Goal: Task Accomplishment & Management: Use online tool/utility

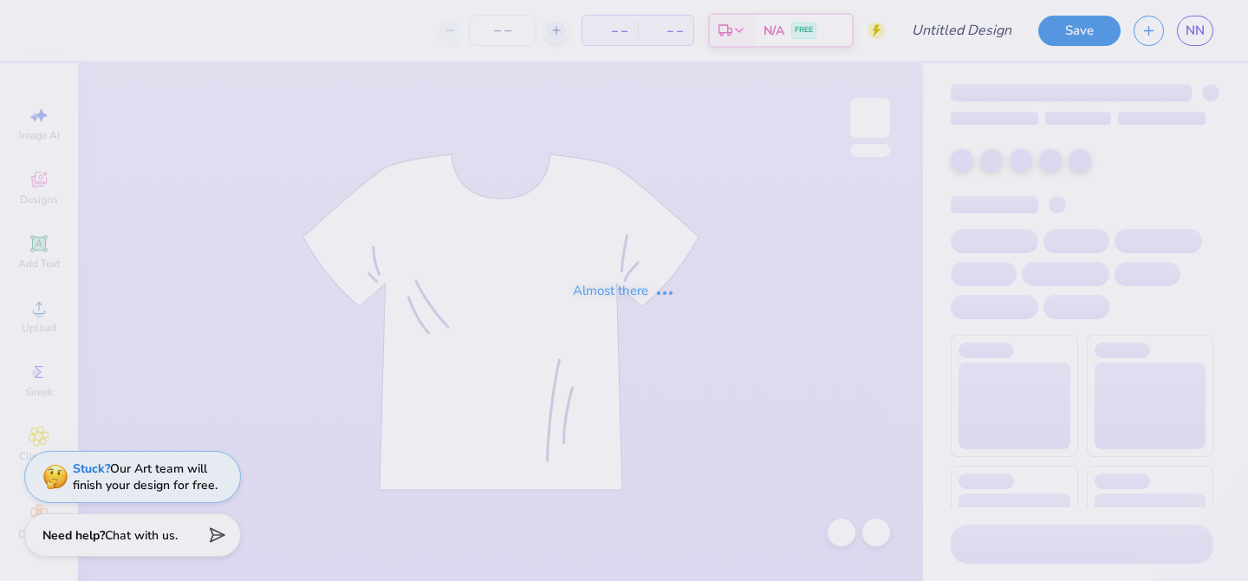
type input "BBB Tank"
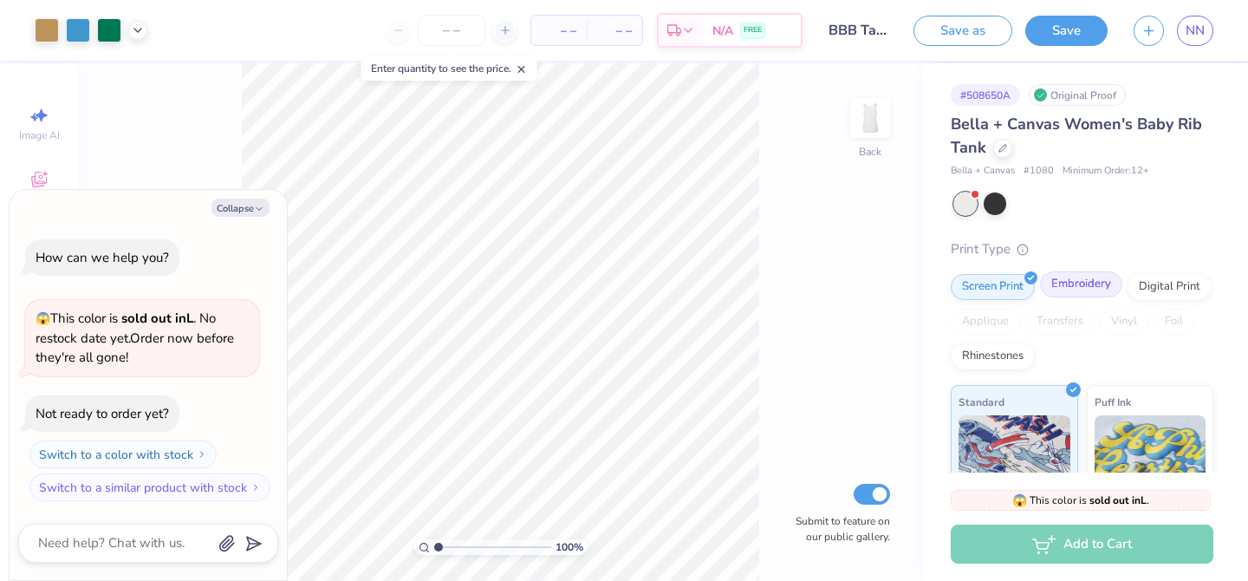
click at [1058, 288] on div "Embroidery" at bounding box center [1081, 284] width 82 height 26
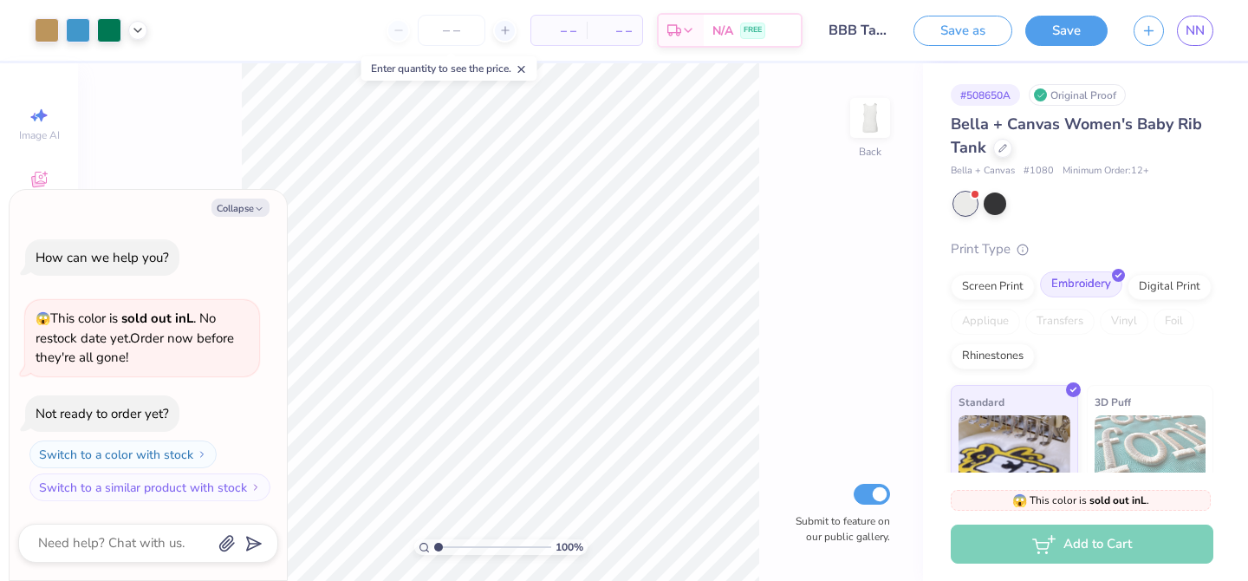
type textarea "x"
click at [1090, 35] on button "Save" at bounding box center [1067, 28] width 82 height 30
click at [422, 37] on input "number" at bounding box center [416, 30] width 68 height 31
type input "100"
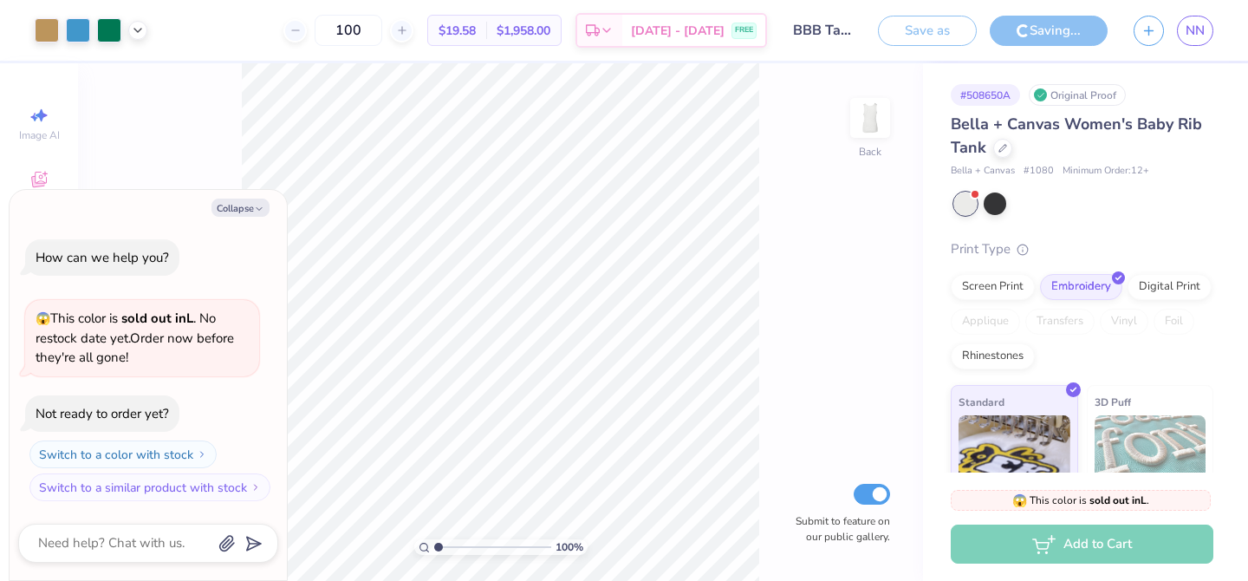
type textarea "x"
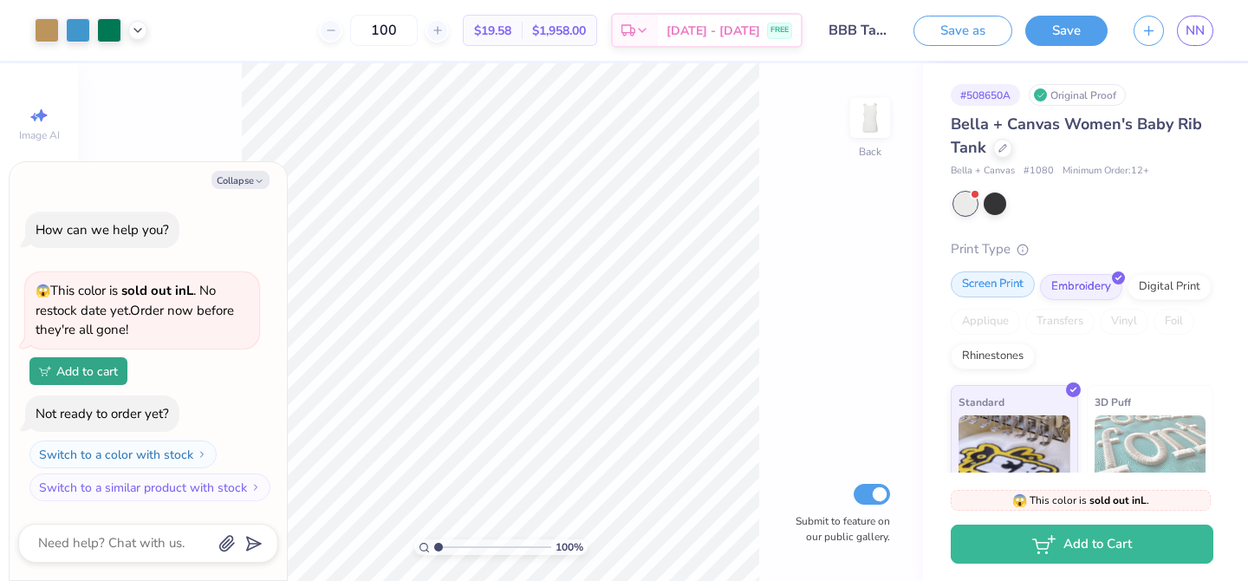
type input "100"
click at [980, 281] on div "Screen Print" at bounding box center [993, 284] width 84 height 26
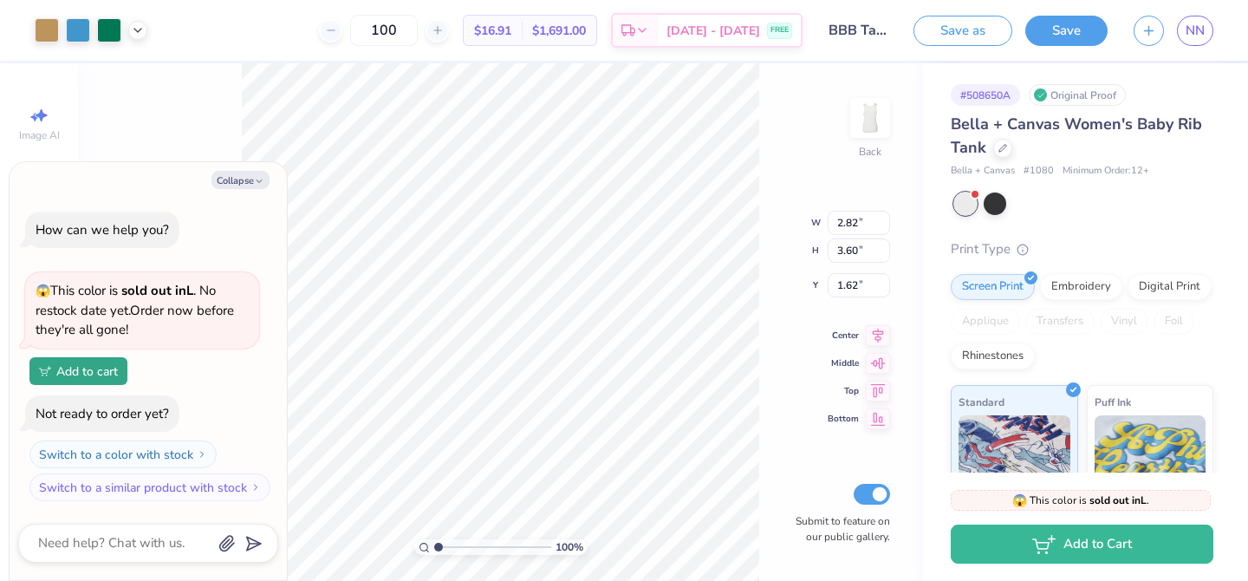
type textarea "x"
type input "1.76"
type input "2.25"
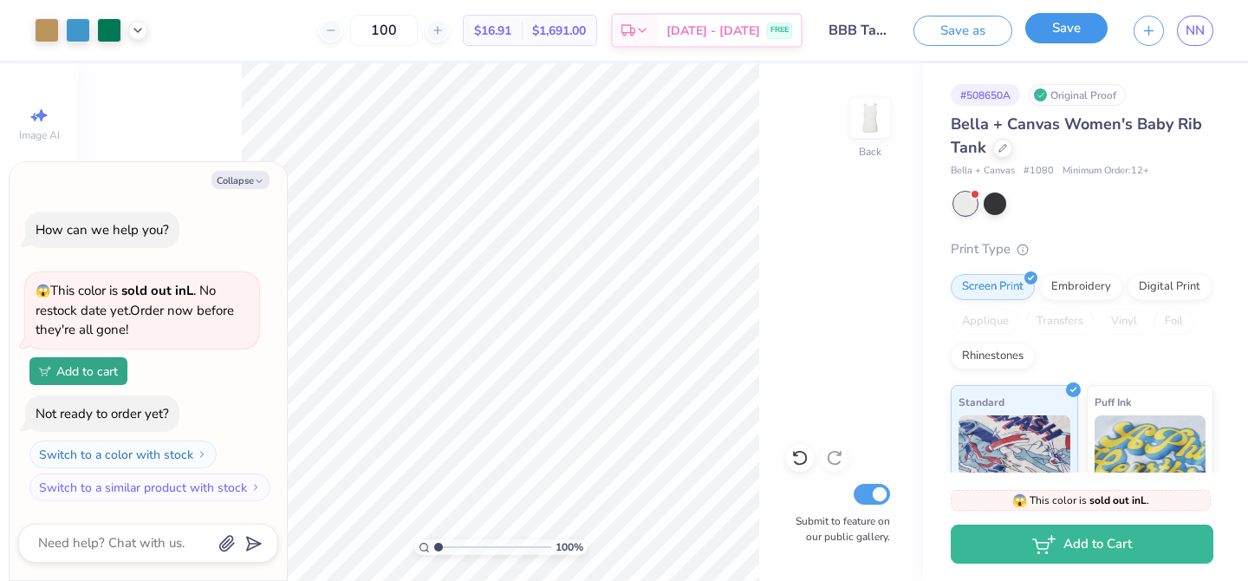
click at [1062, 27] on button "Save" at bounding box center [1067, 28] width 82 height 30
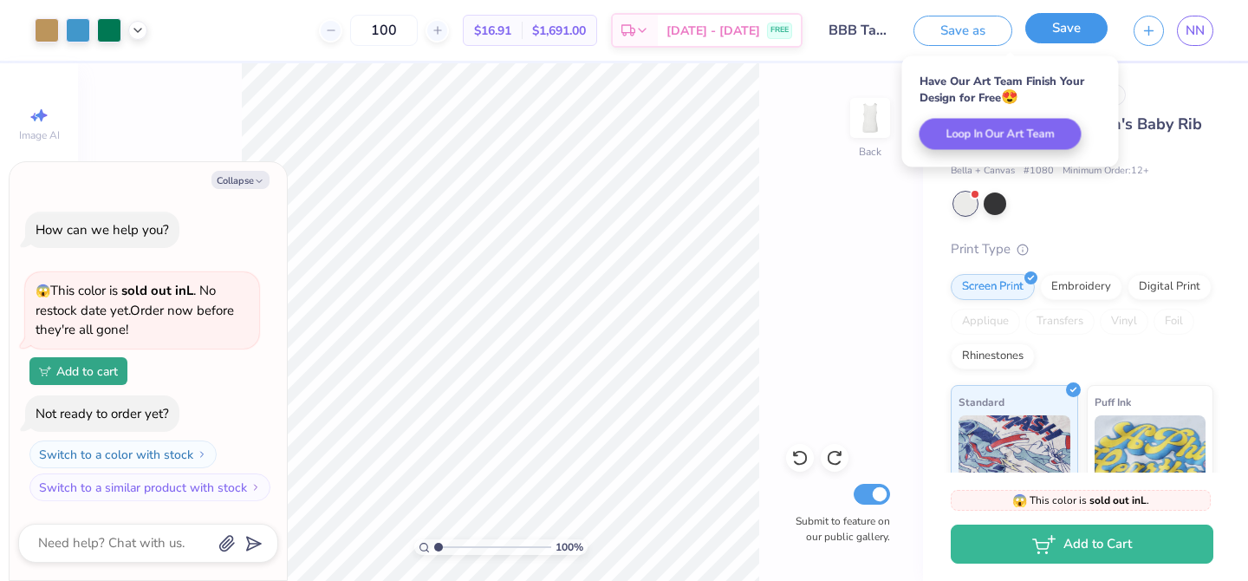
click at [1091, 16] on button "Save" at bounding box center [1067, 28] width 82 height 30
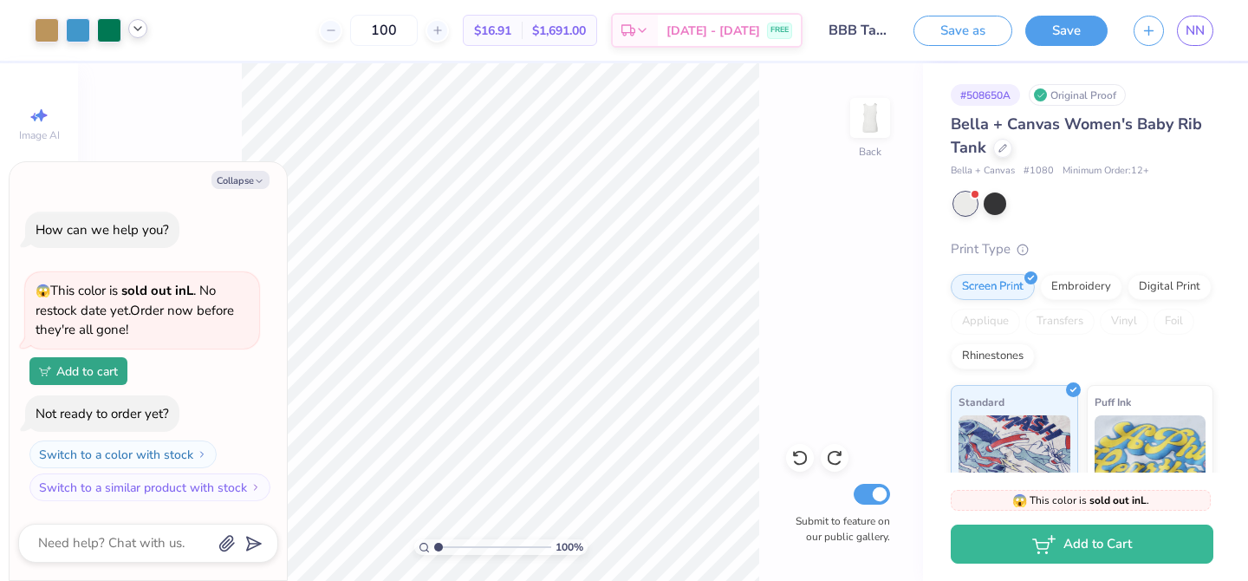
click at [135, 37] on div at bounding box center [137, 28] width 19 height 19
click at [135, 38] on div at bounding box center [138, 41] width 13 height 7
click at [249, 40] on div "100 $16.91 Per Item $1,691.00 Total Est. Delivery Aug 30 - Sep 2 FREE" at bounding box center [481, 30] width 642 height 61
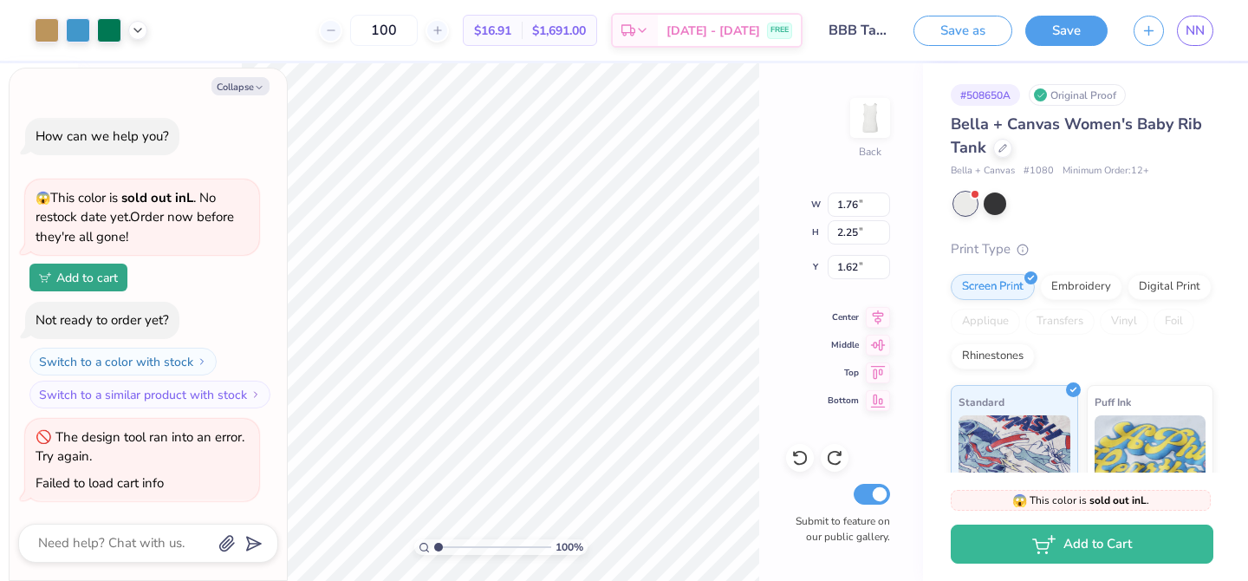
scroll to position [171, 0]
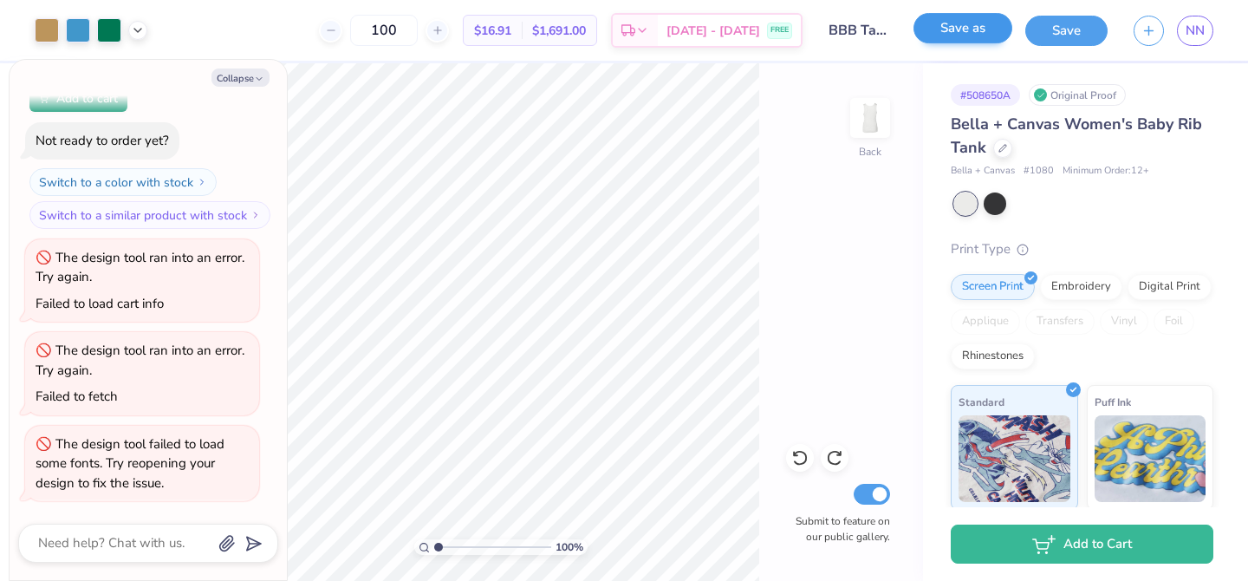
type textarea "x"
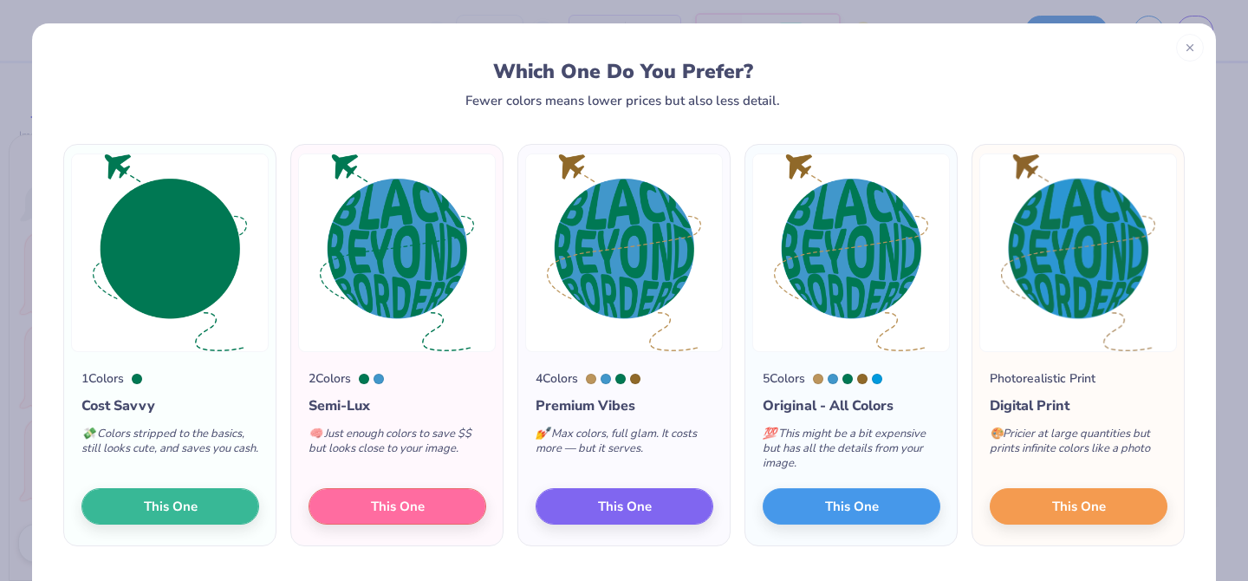
scroll to position [11, 0]
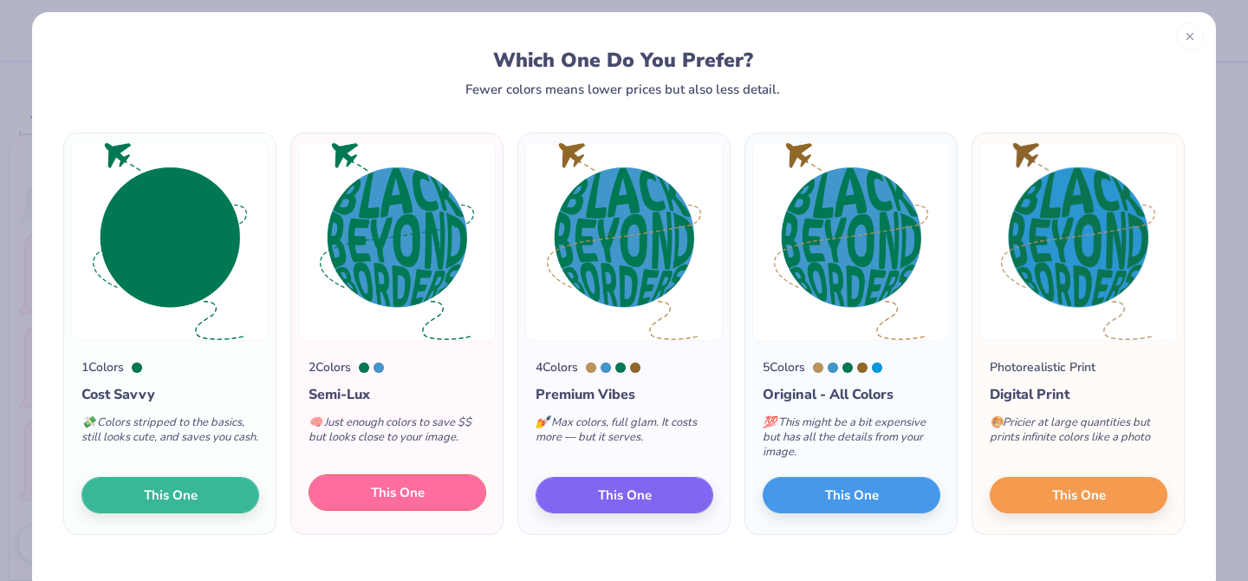
click at [459, 488] on button "This One" at bounding box center [398, 492] width 178 height 36
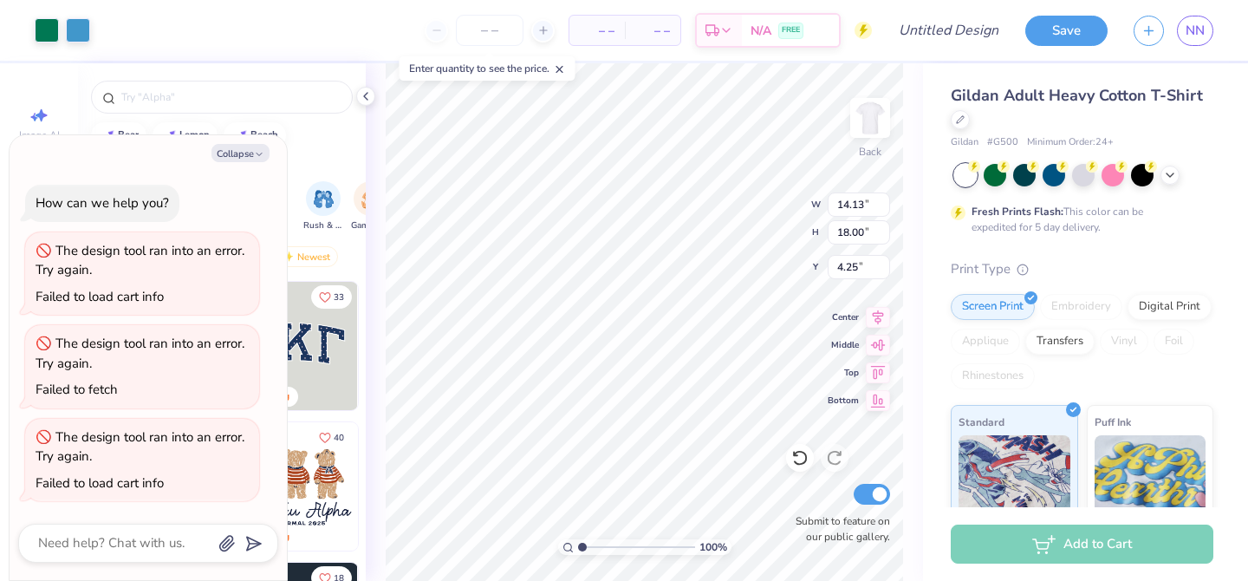
type textarea "x"
type input "5.26"
type input "6.69"
type textarea "x"
type input "4.18"
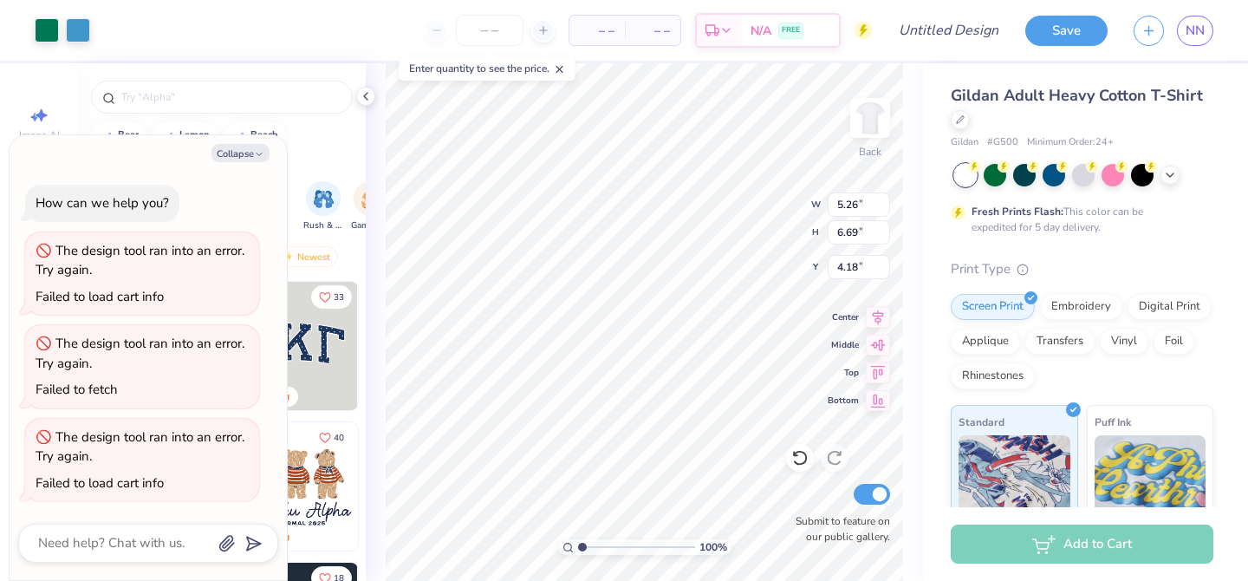
type textarea "x"
type input "3.69"
type input "4.70"
type input "4.19"
type textarea "x"
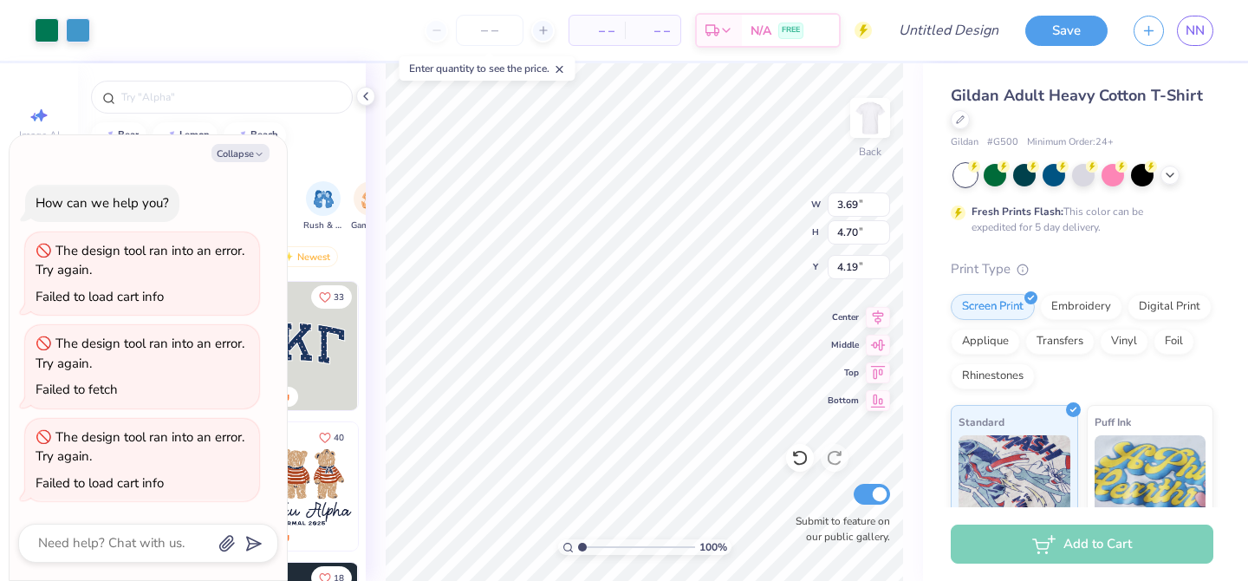
type input "5.10"
click at [490, 29] on input "number" at bounding box center [490, 30] width 68 height 31
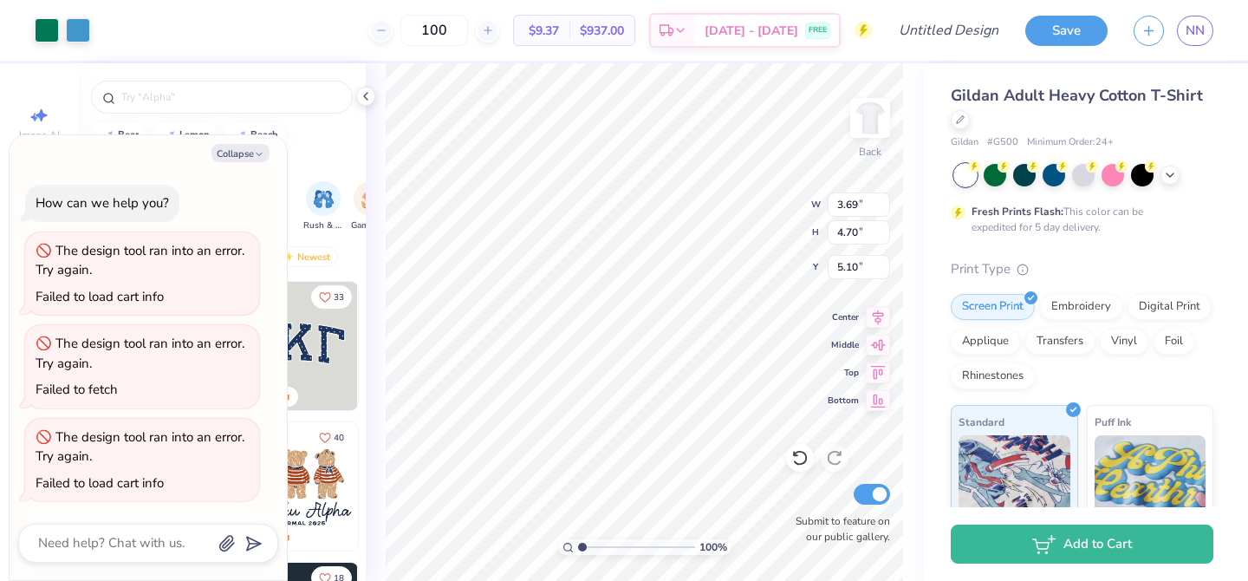
type input "100"
click at [252, 153] on button "Collapse" at bounding box center [241, 153] width 58 height 18
type textarea "x"
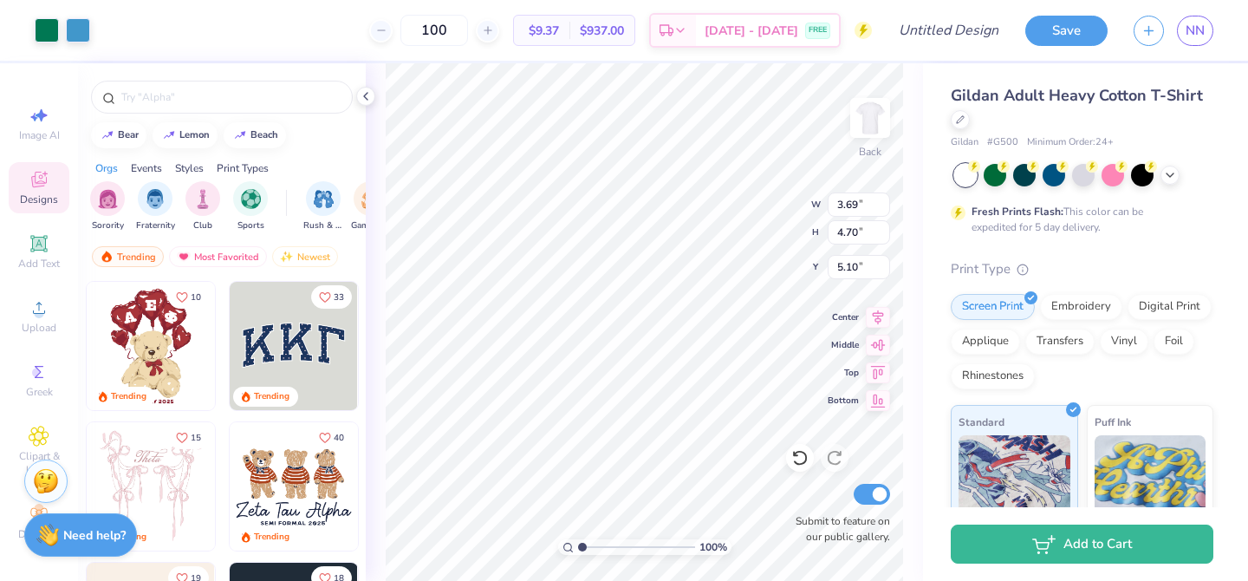
type input "3.29"
type input "4.19"
type input "5.32"
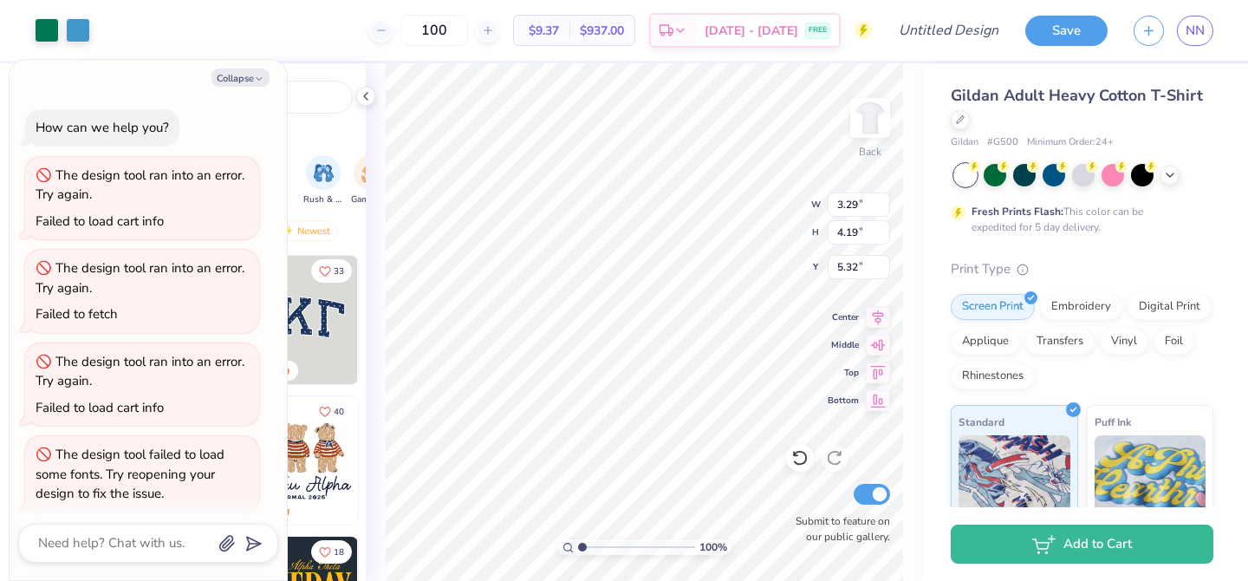
scroll to position [10, 0]
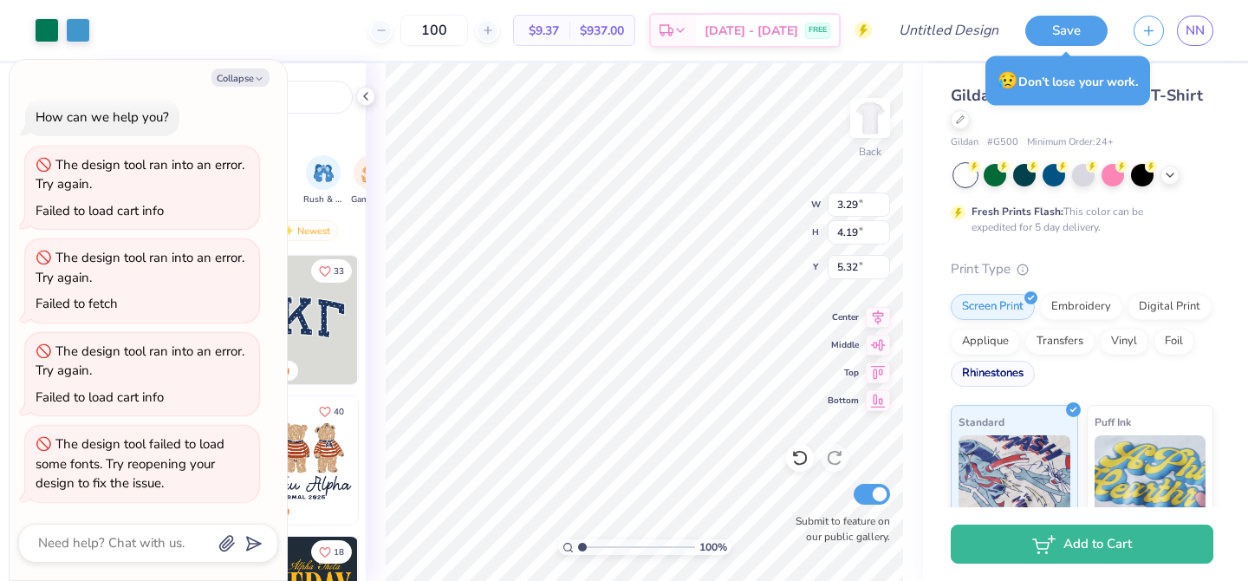
type textarea "x"
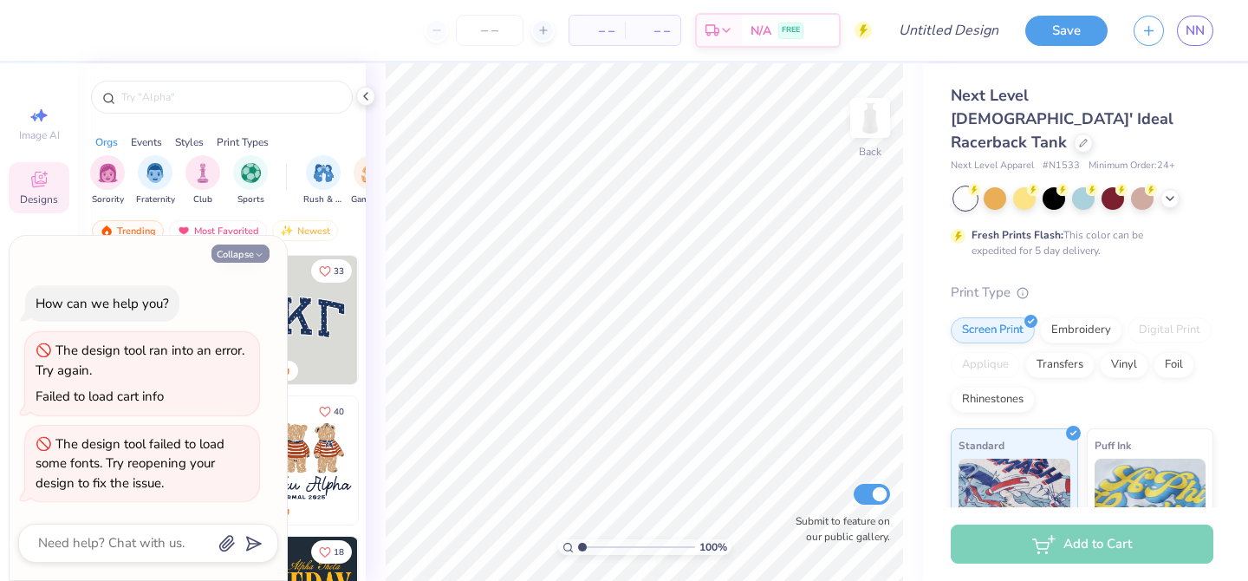
click at [239, 250] on button "Collapse" at bounding box center [241, 253] width 58 height 18
type textarea "x"
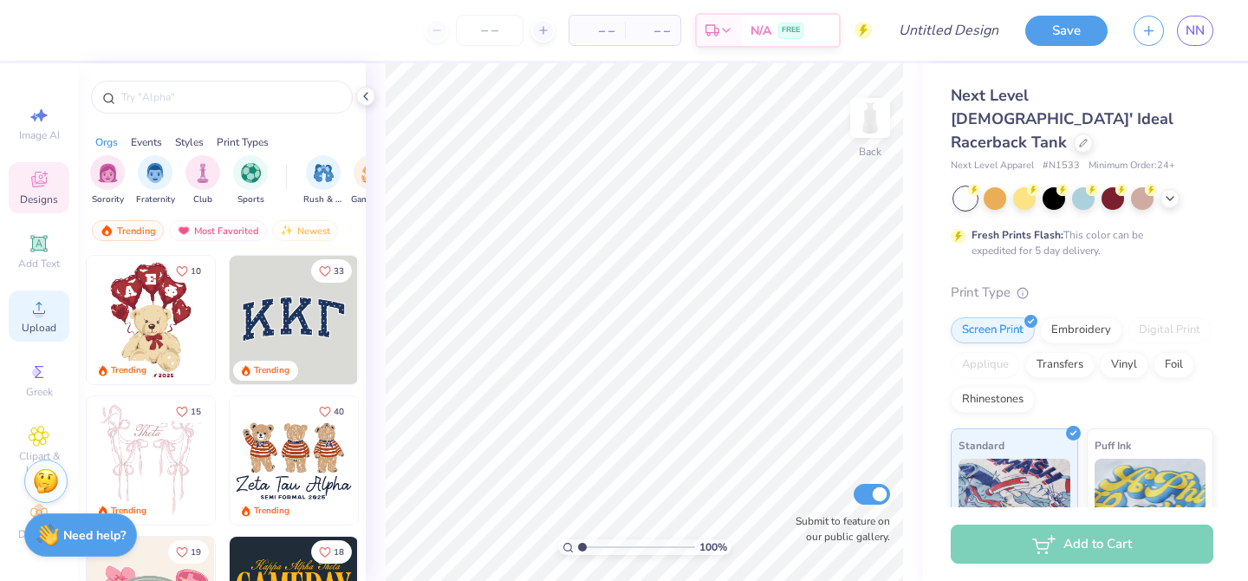
click at [40, 311] on circle at bounding box center [39, 314] width 10 height 10
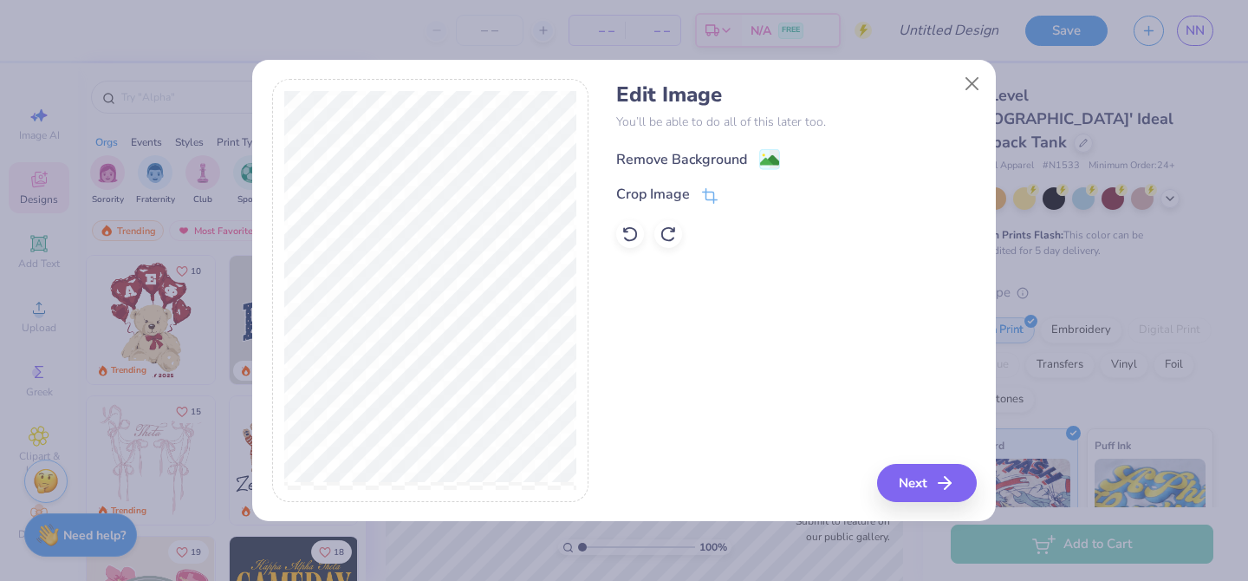
click at [747, 155] on div "Remove Background" at bounding box center [698, 159] width 164 height 22
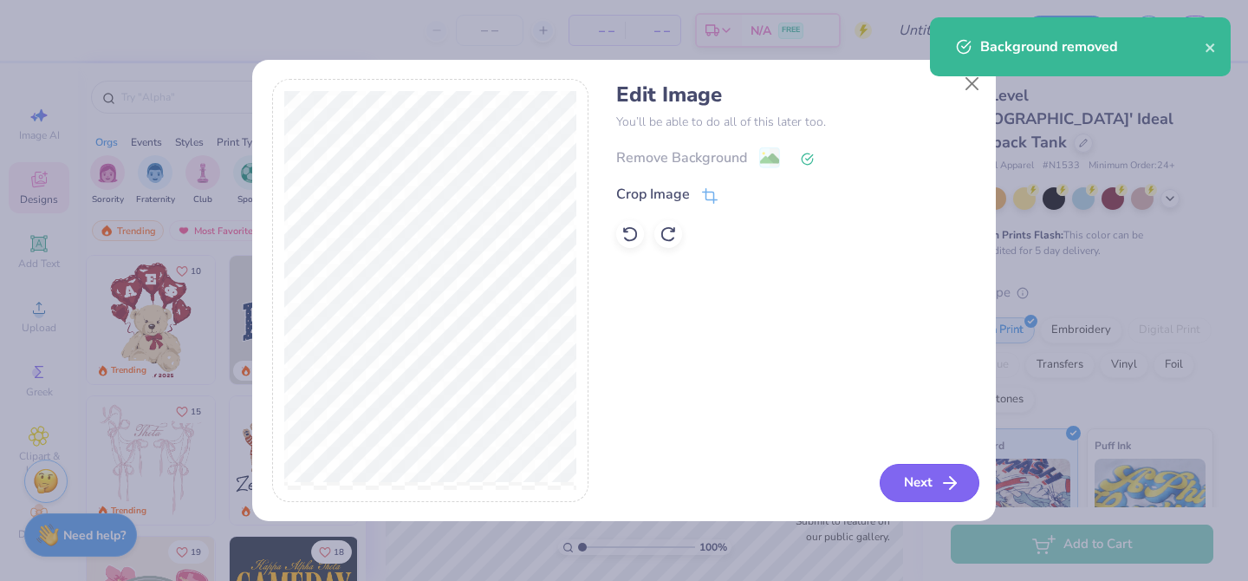
click at [924, 481] on button "Next" at bounding box center [930, 483] width 100 height 38
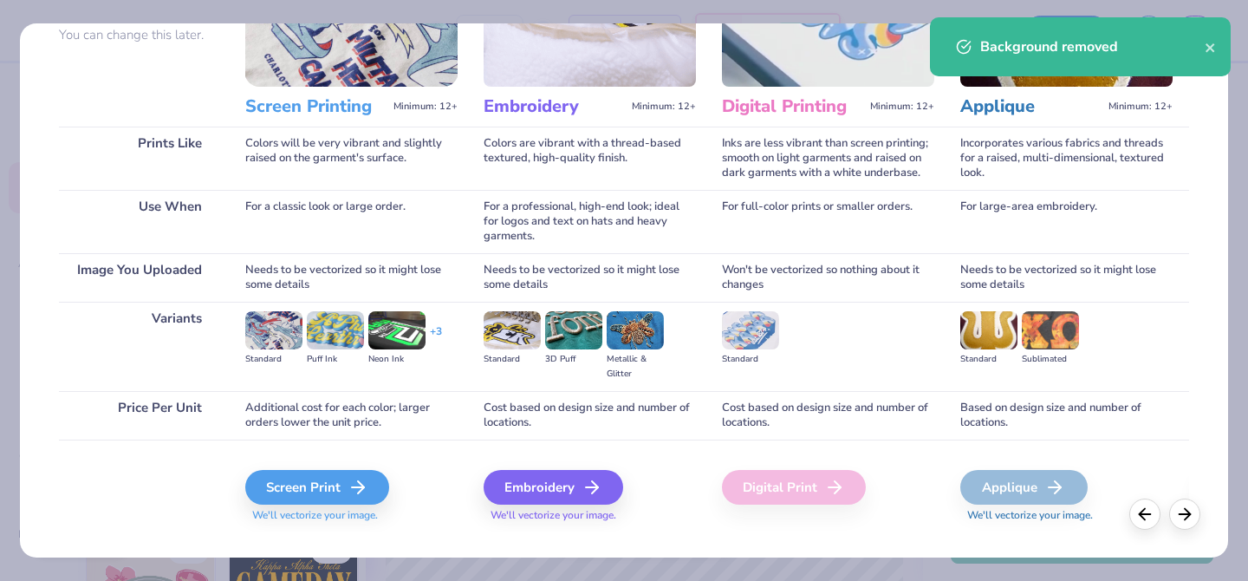
scroll to position [197, 0]
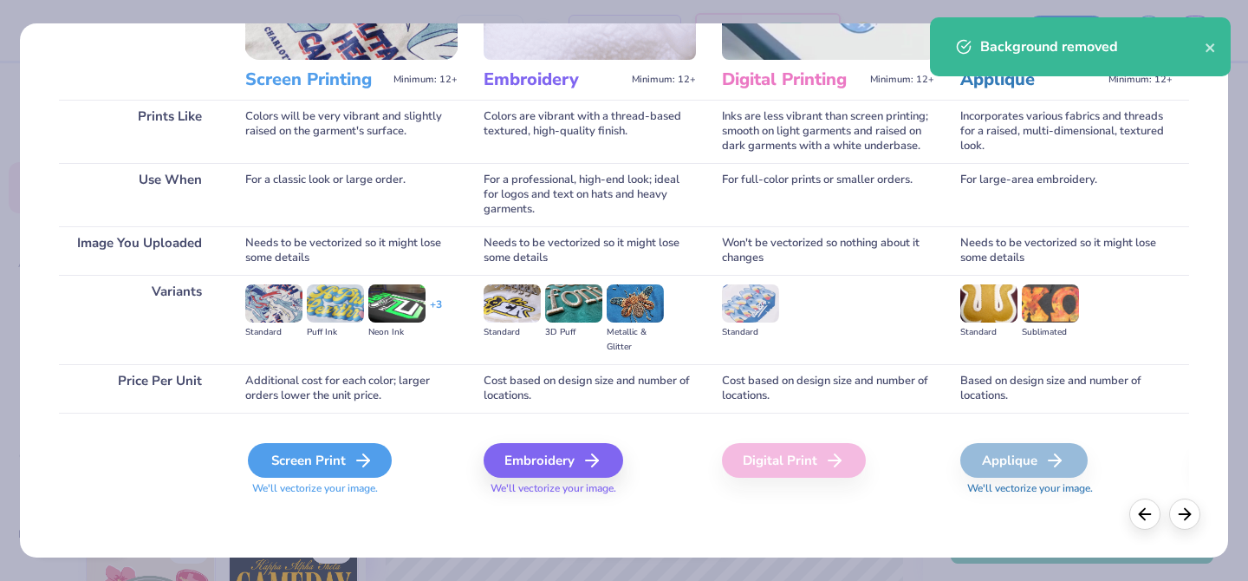
click at [322, 469] on div "Screen Print" at bounding box center [320, 460] width 144 height 35
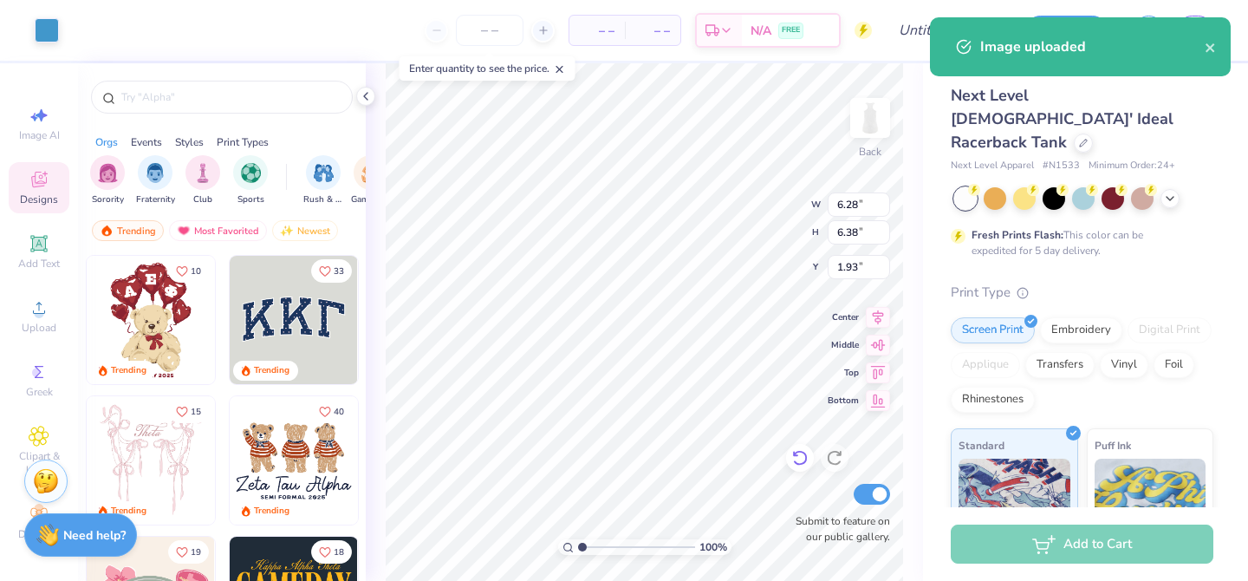
type input "6.28"
type input "6.38"
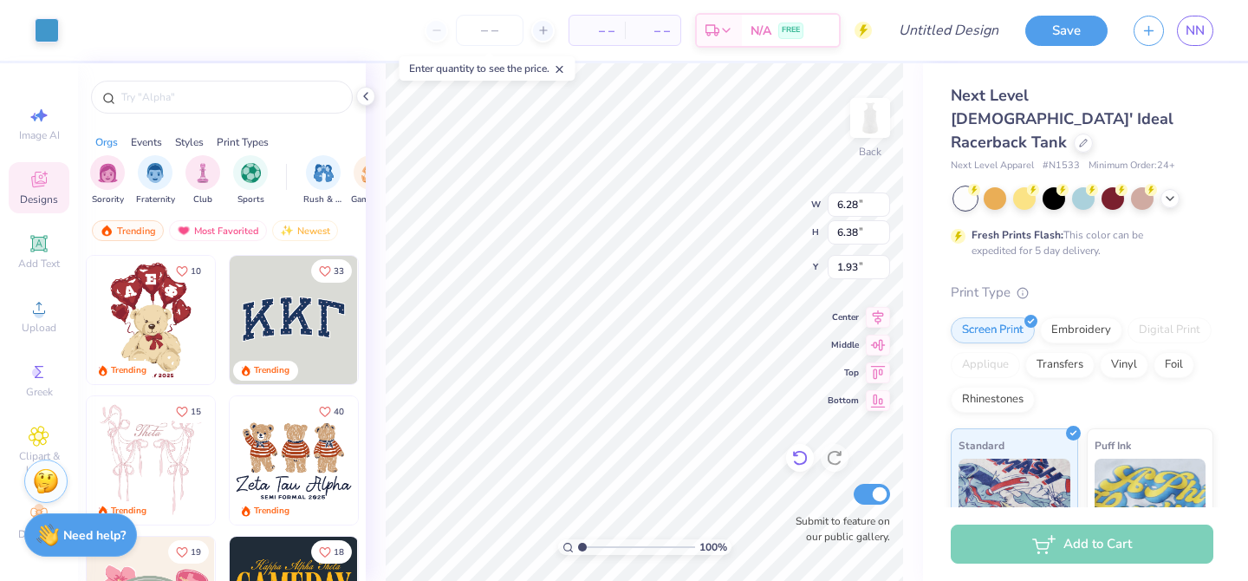
type input "1.33"
click at [493, 16] on input "number" at bounding box center [490, 30] width 68 height 31
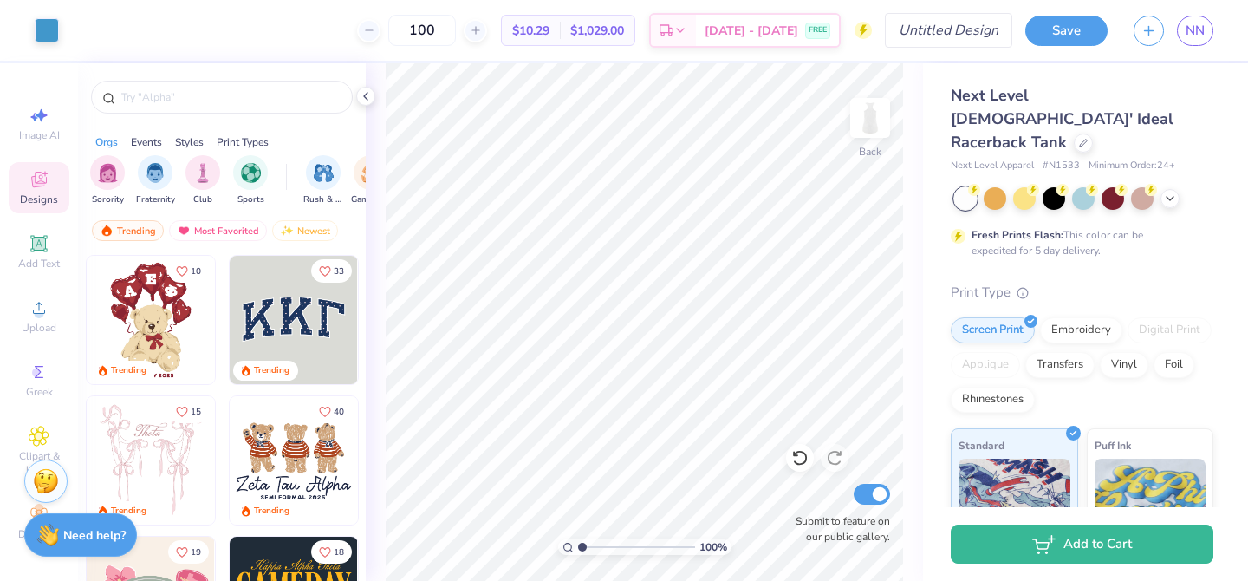
type input "100"
click at [965, 33] on input "Design Title" at bounding box center [970, 30] width 85 height 35
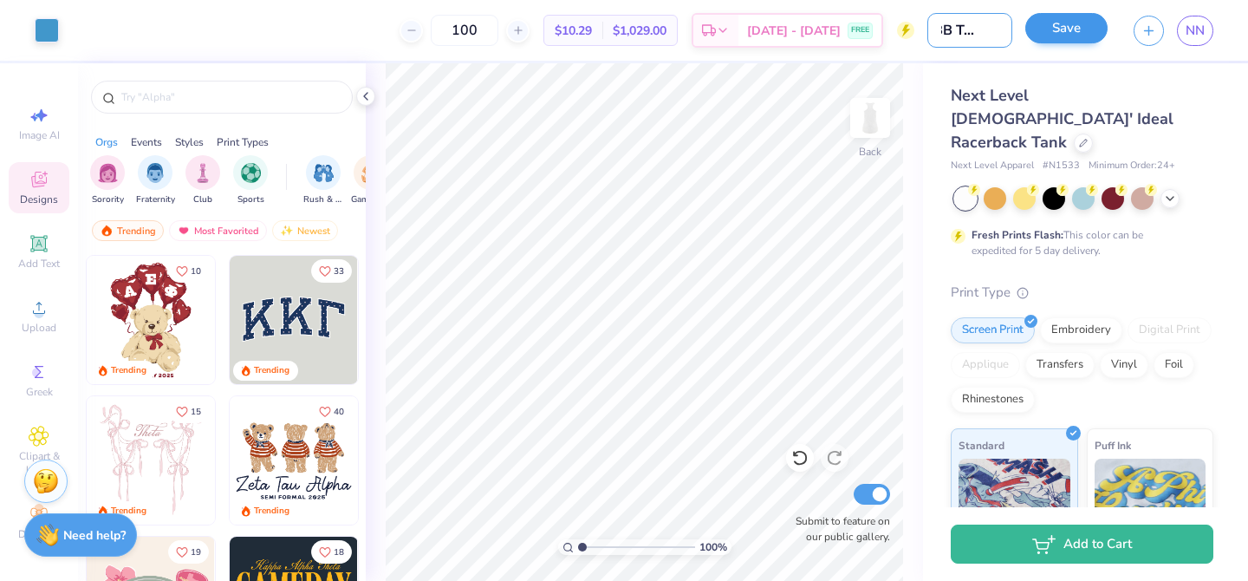
type input "BBB Tank 2"
click at [1080, 41] on button "Save" at bounding box center [1067, 28] width 82 height 30
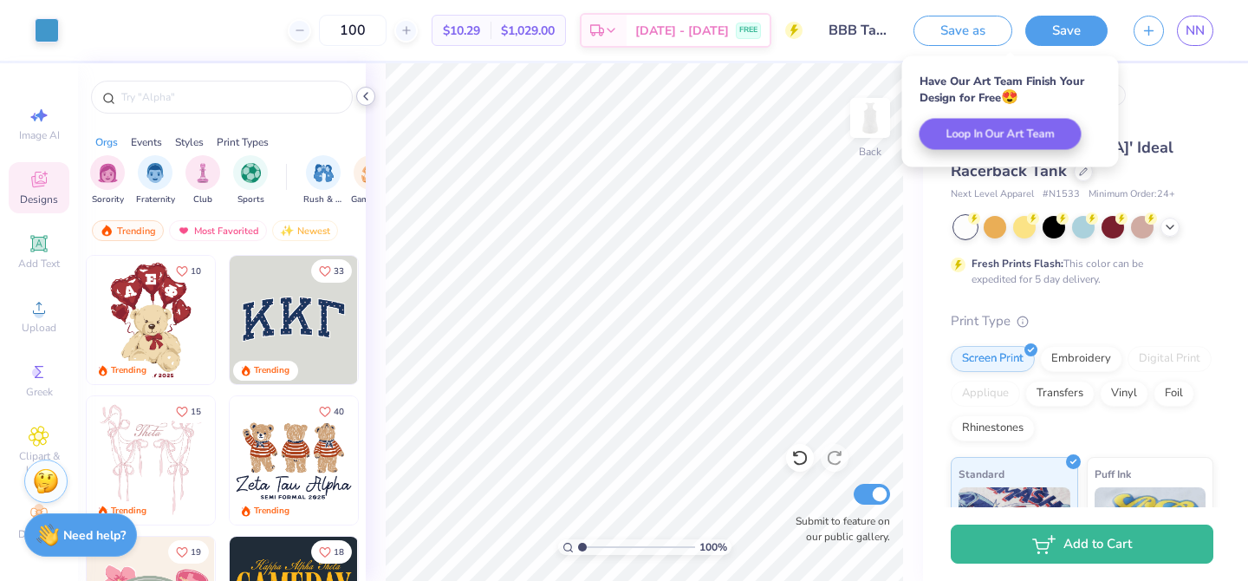
click at [364, 98] on icon at bounding box center [366, 96] width 14 height 14
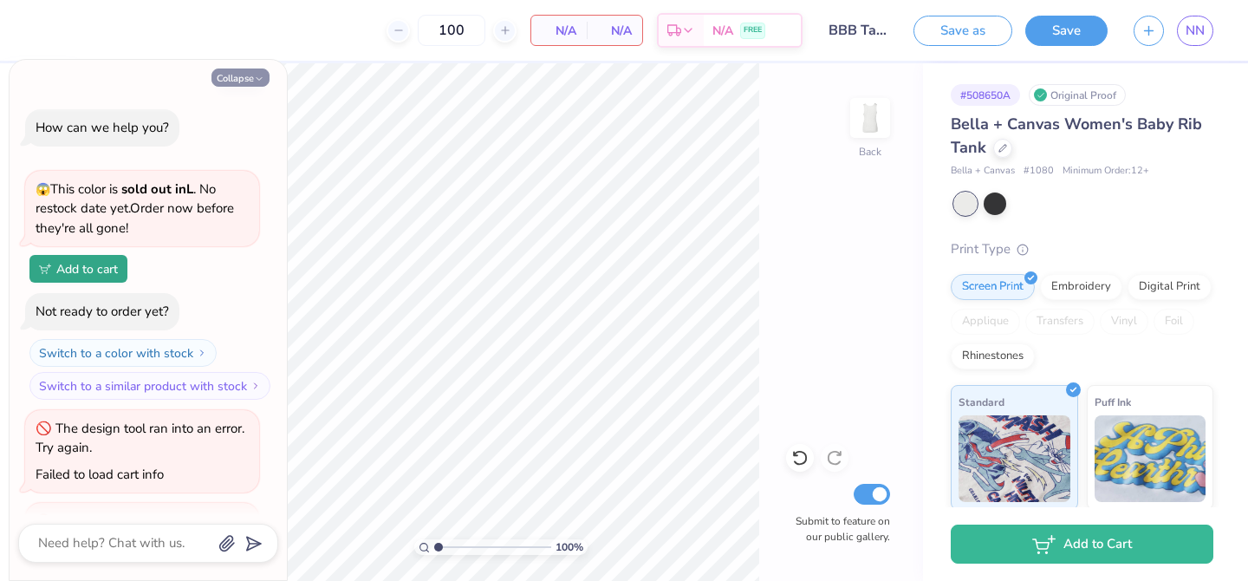
click at [235, 75] on button "Collapse" at bounding box center [241, 77] width 58 height 18
type textarea "x"
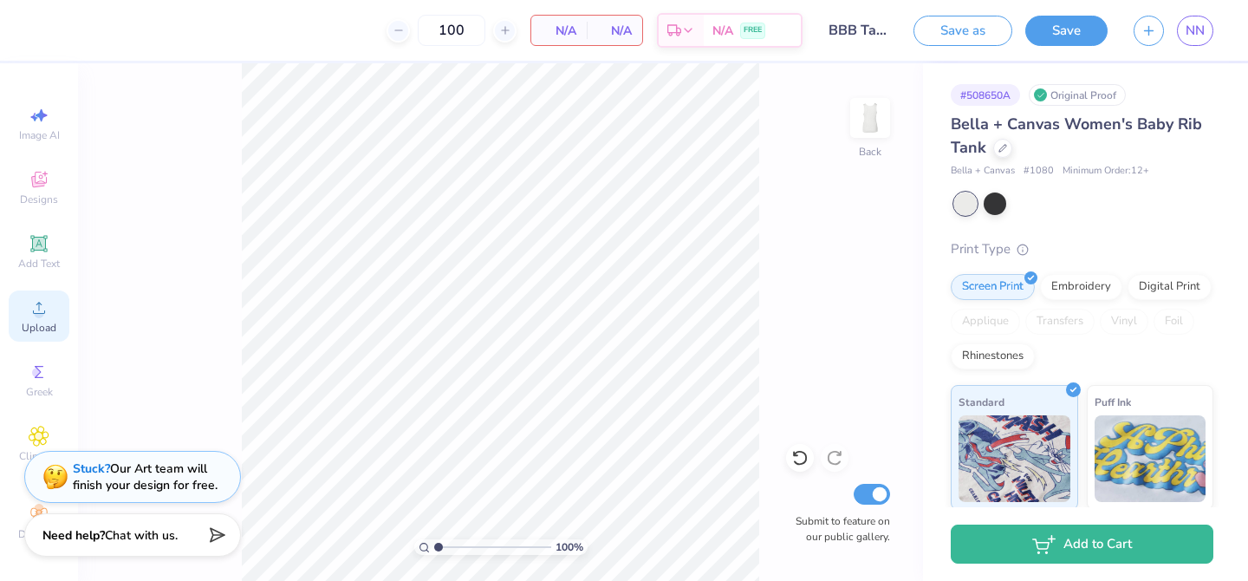
click at [36, 321] on span "Upload" at bounding box center [39, 328] width 35 height 14
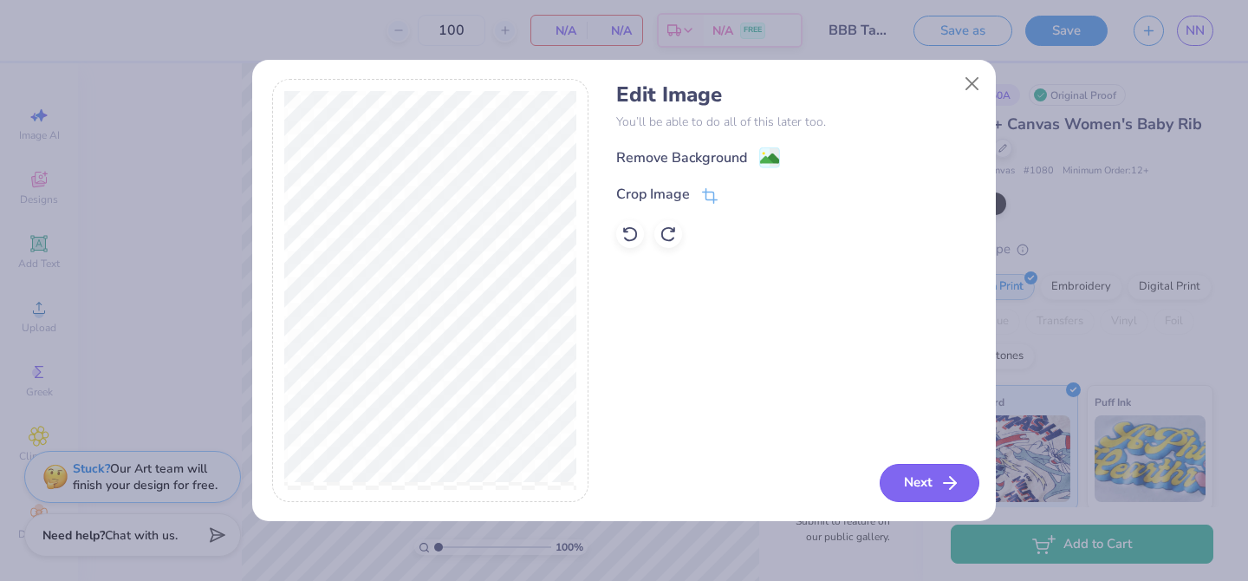
click at [952, 484] on icon "button" at bounding box center [950, 482] width 21 height 21
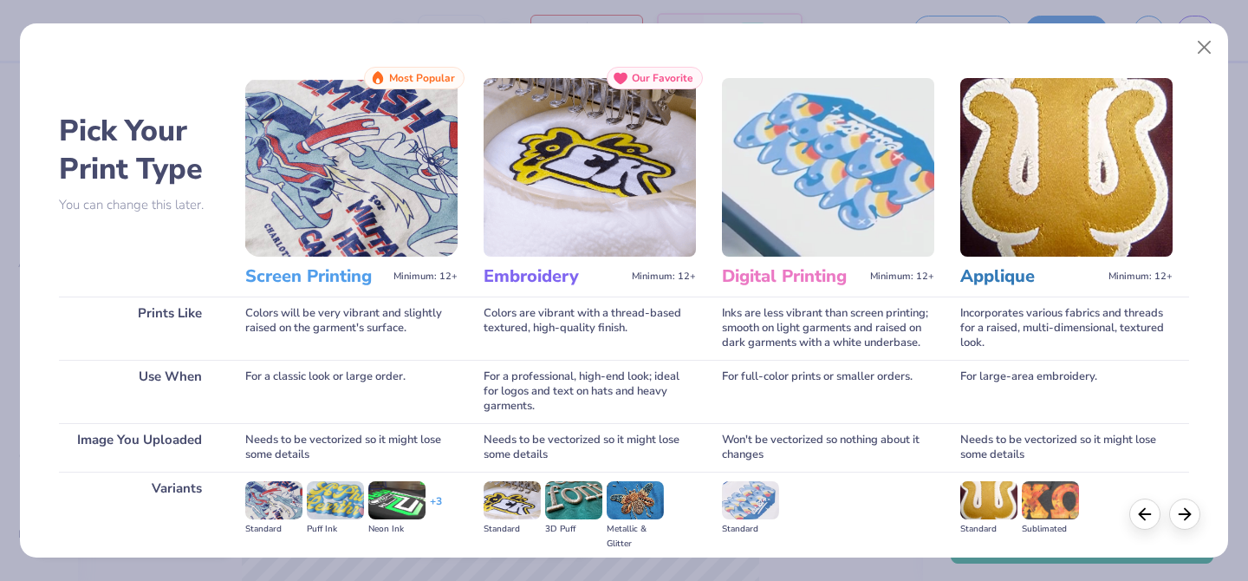
scroll to position [197, 0]
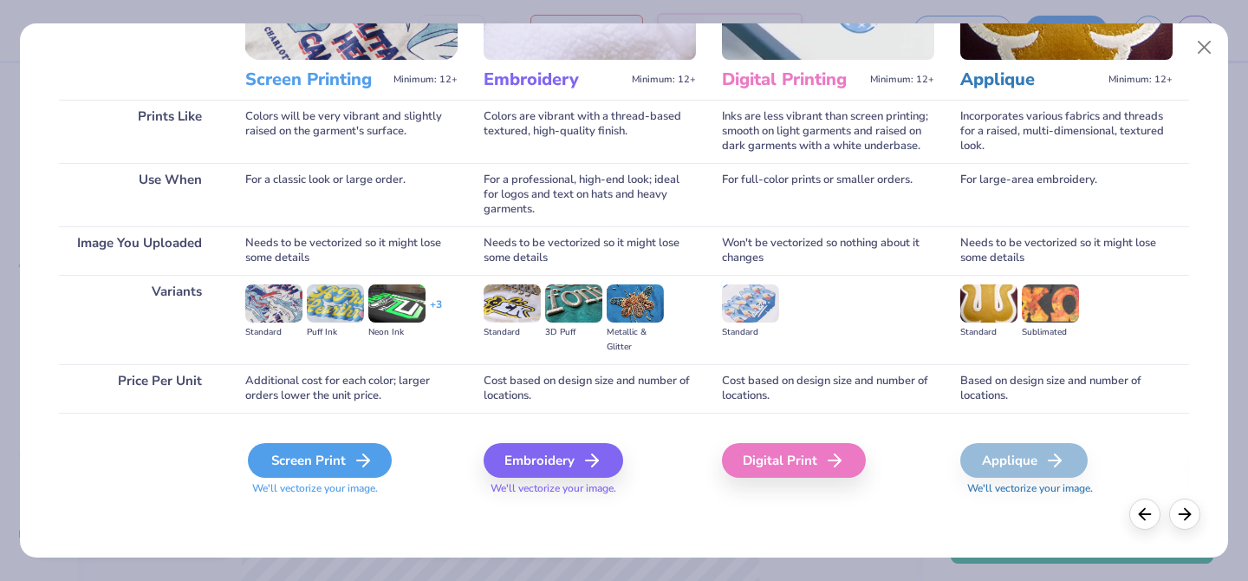
click at [346, 450] on div "Screen Print" at bounding box center [320, 460] width 144 height 35
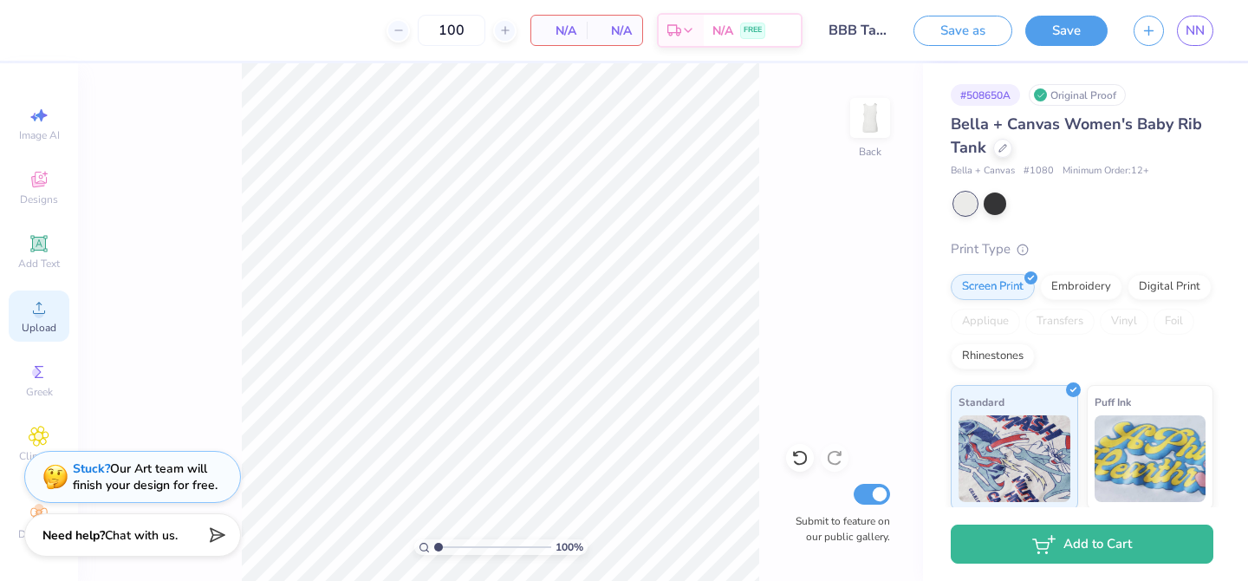
click at [25, 327] on span "Upload" at bounding box center [39, 328] width 35 height 14
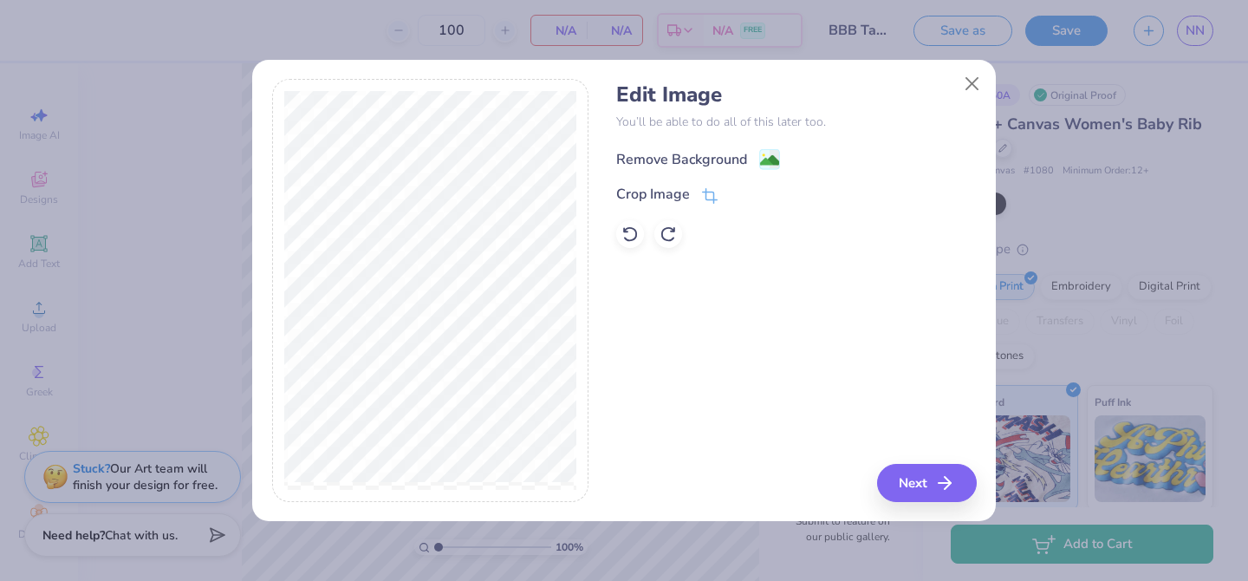
click at [700, 154] on div "Remove Background" at bounding box center [681, 159] width 131 height 21
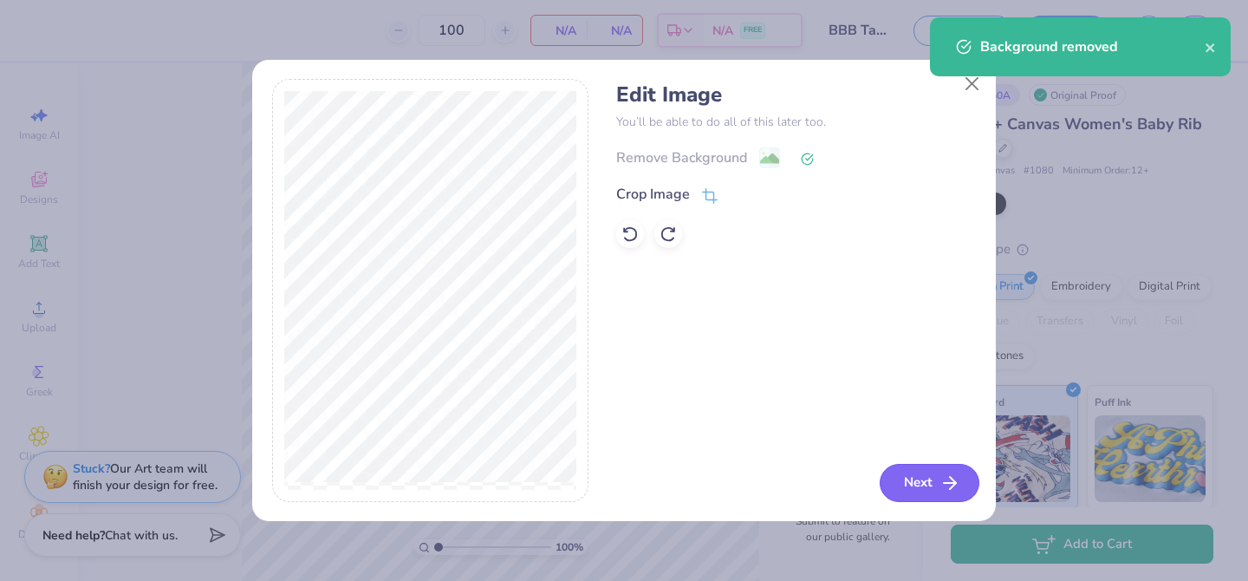
click at [928, 479] on button "Next" at bounding box center [930, 483] width 100 height 38
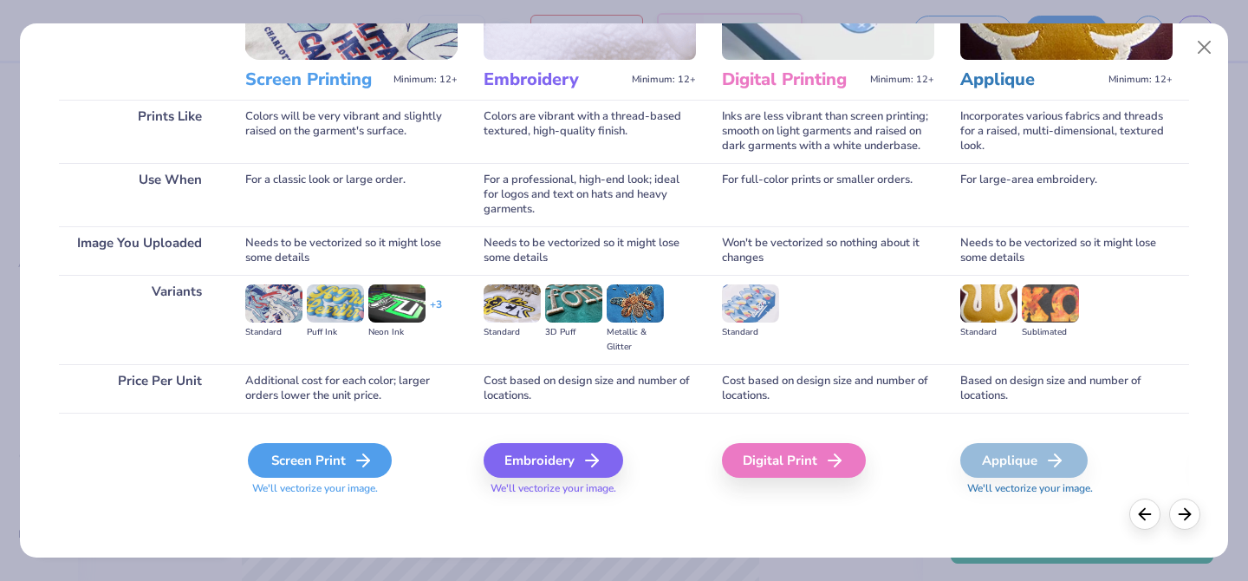
click at [323, 465] on div "Screen Print" at bounding box center [320, 460] width 144 height 35
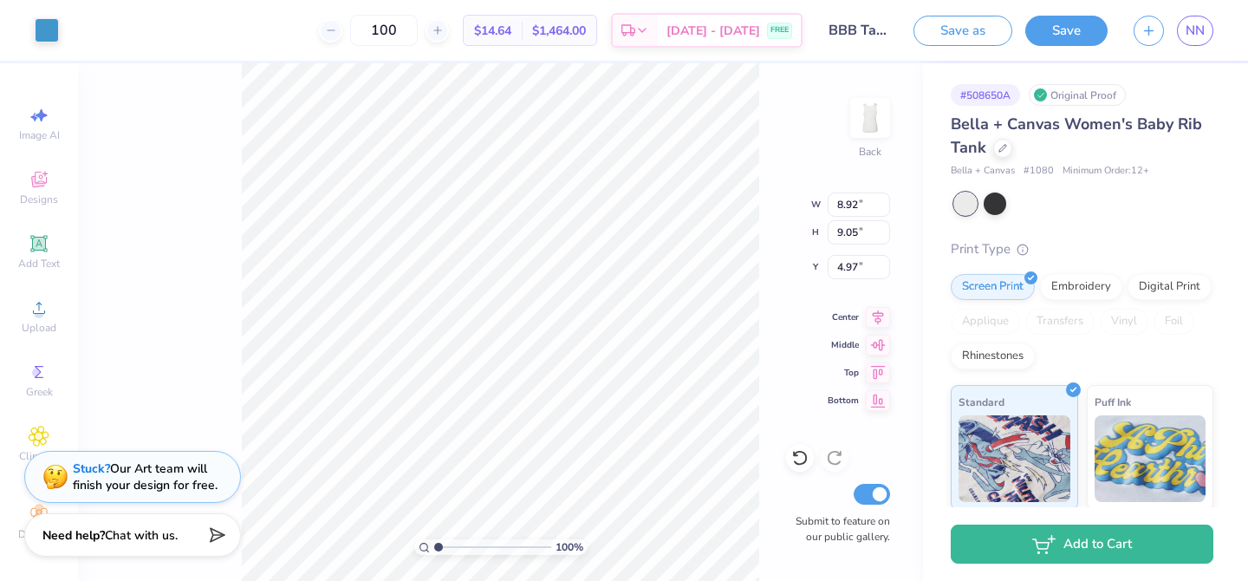
type input "4.94"
type input "5.02"
type input "2.10"
click at [1088, 20] on button "Save" at bounding box center [1067, 28] width 82 height 30
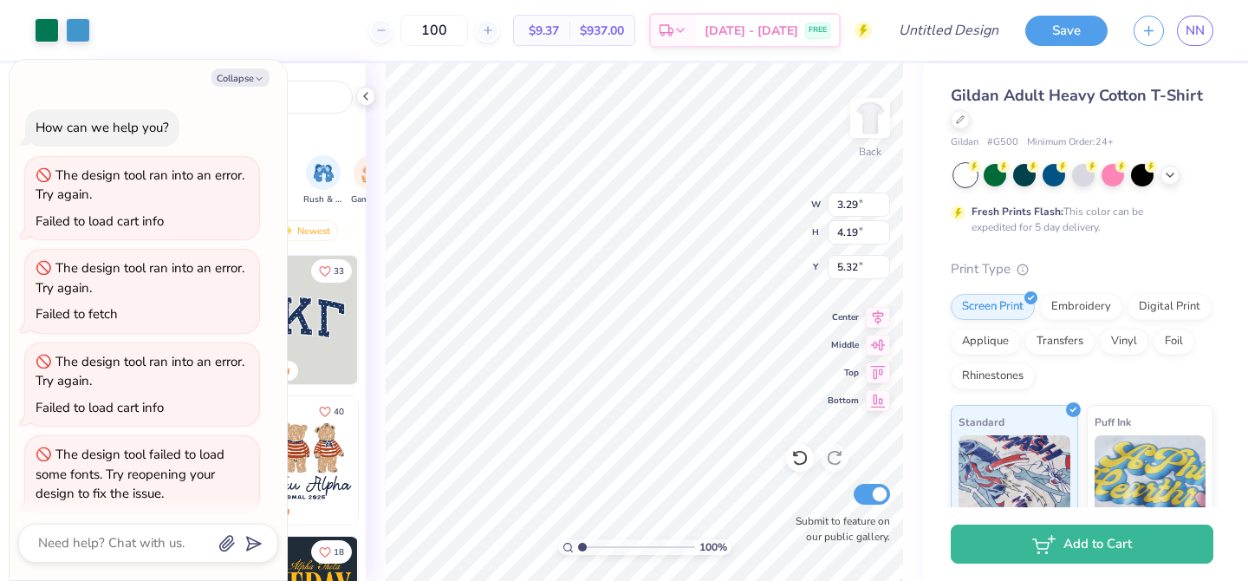
scroll to position [104, 0]
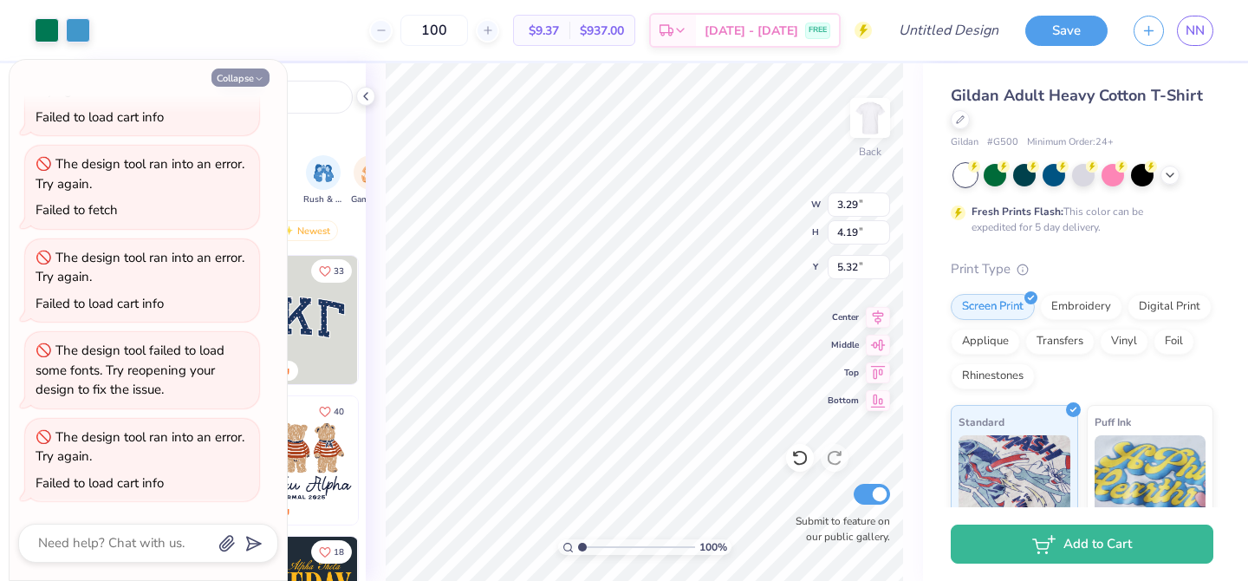
click at [220, 79] on button "Collapse" at bounding box center [241, 77] width 58 height 18
type textarea "x"
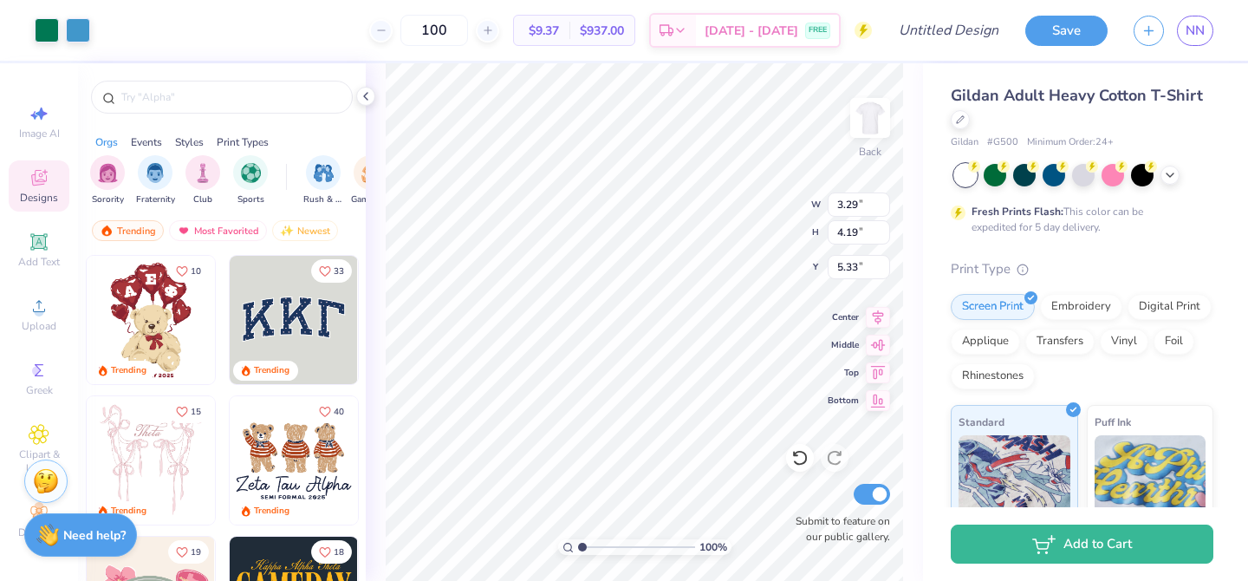
type input "5.33"
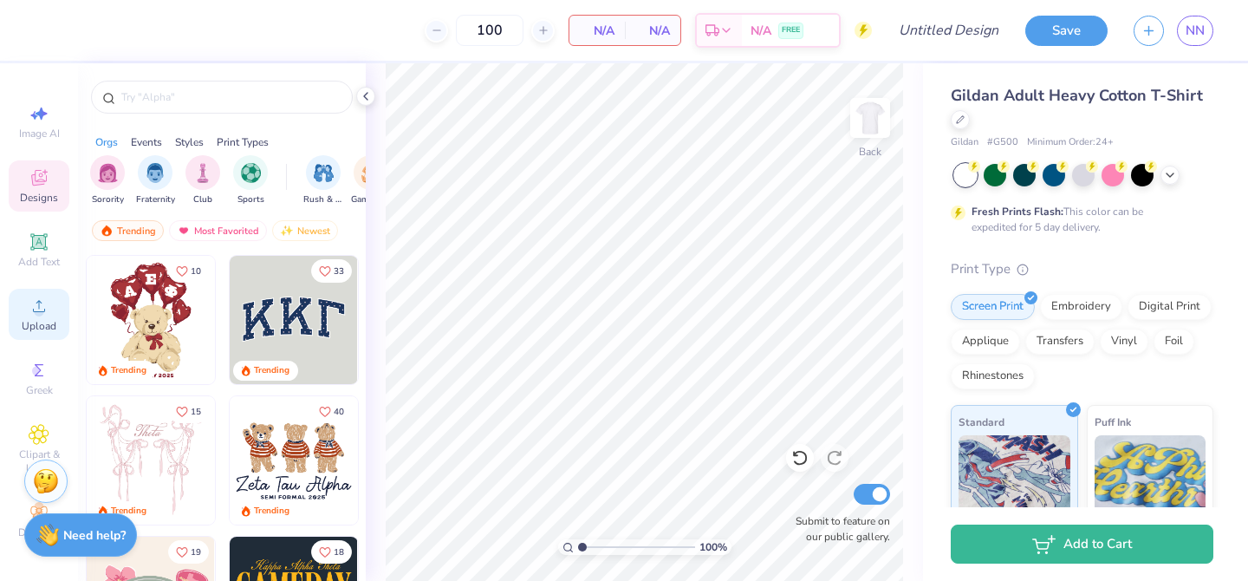
click at [36, 315] on circle at bounding box center [39, 312] width 10 height 10
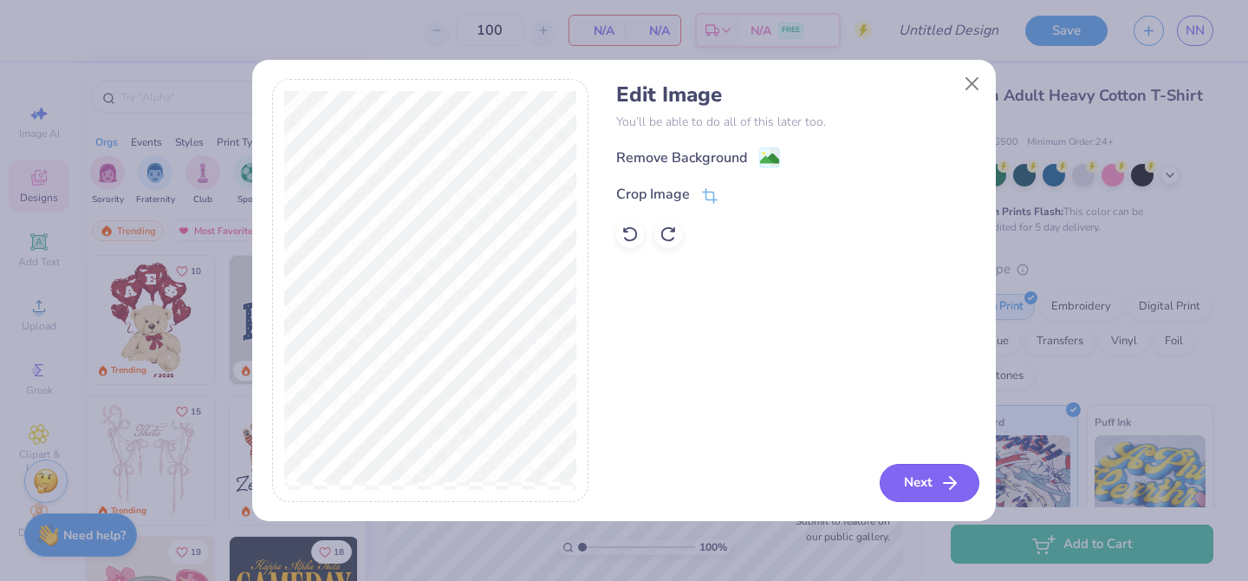
click at [935, 479] on button "Next" at bounding box center [930, 483] width 100 height 38
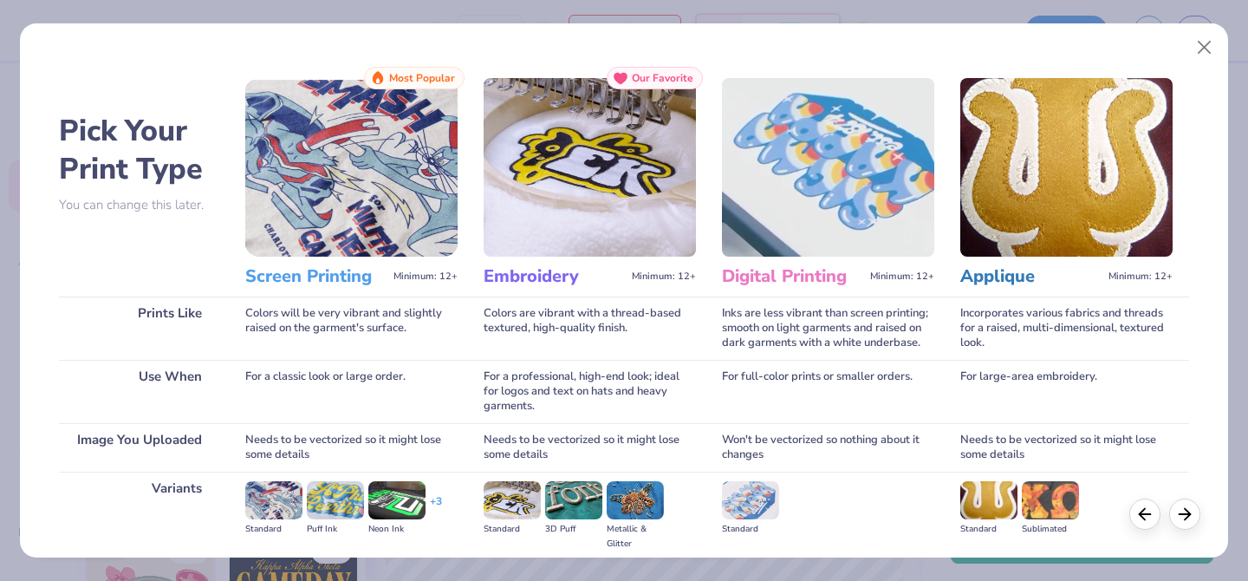
scroll to position [197, 0]
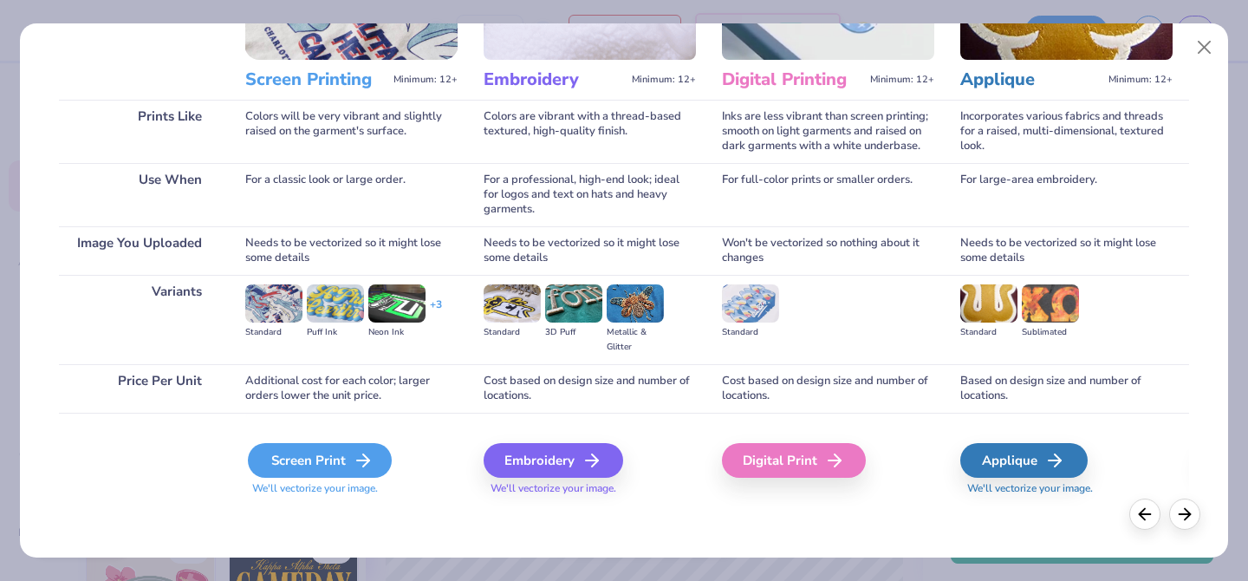
click at [376, 459] on div "Screen Print" at bounding box center [320, 460] width 144 height 35
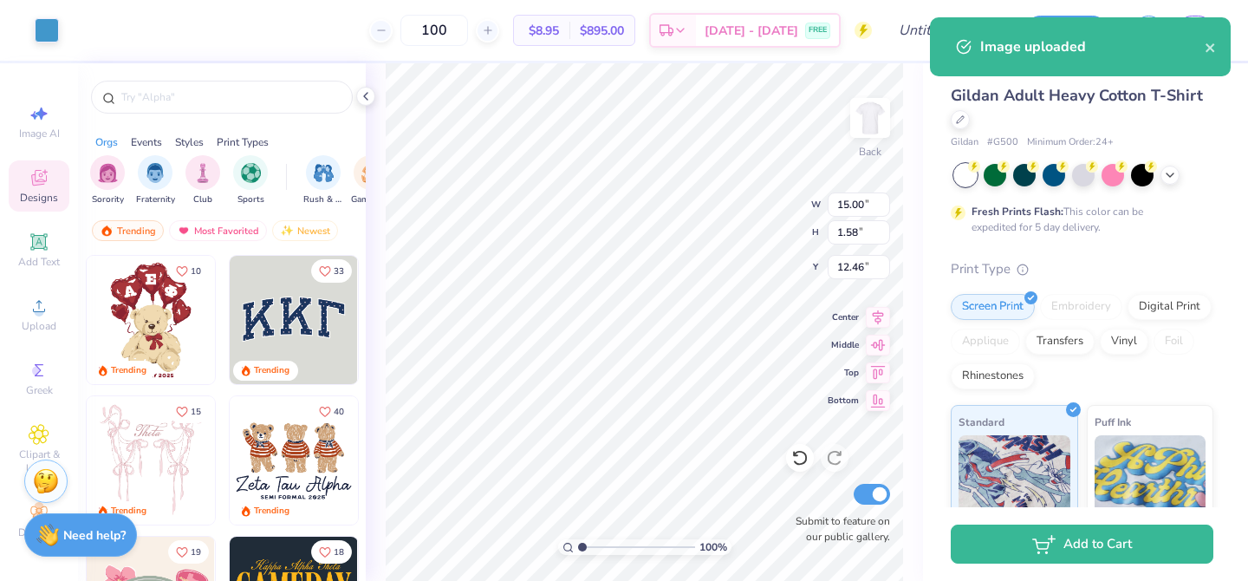
type input "7.68"
type input "0.81"
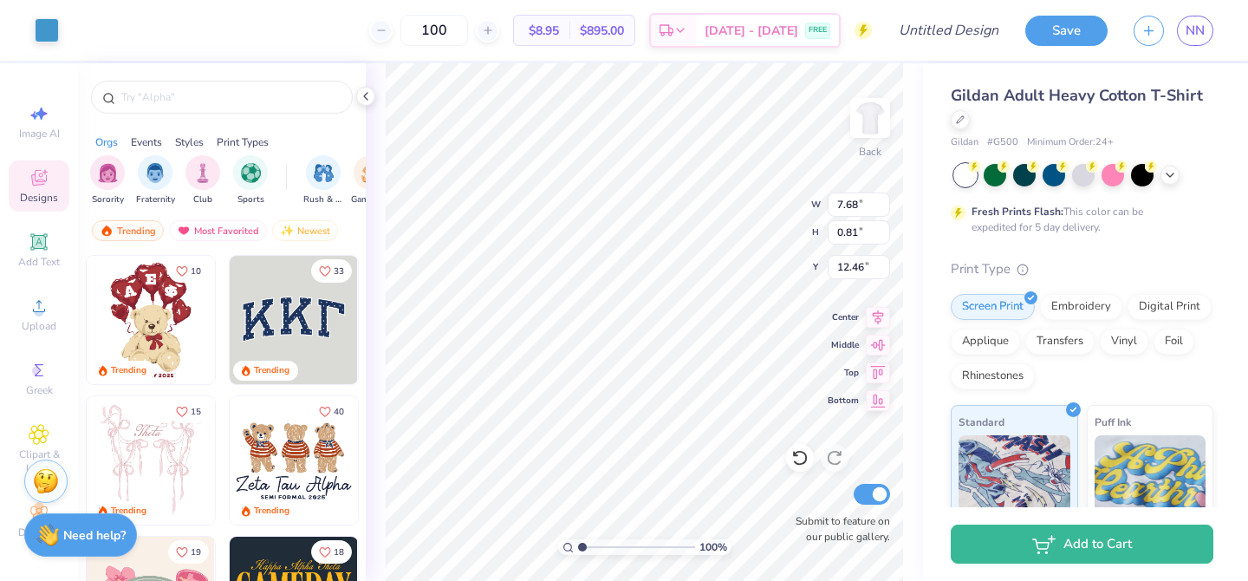
type input "6.28"
type input "5.05"
type input "5.98"
type input "0.63"
click at [866, 129] on img at bounding box center [870, 117] width 69 height 69
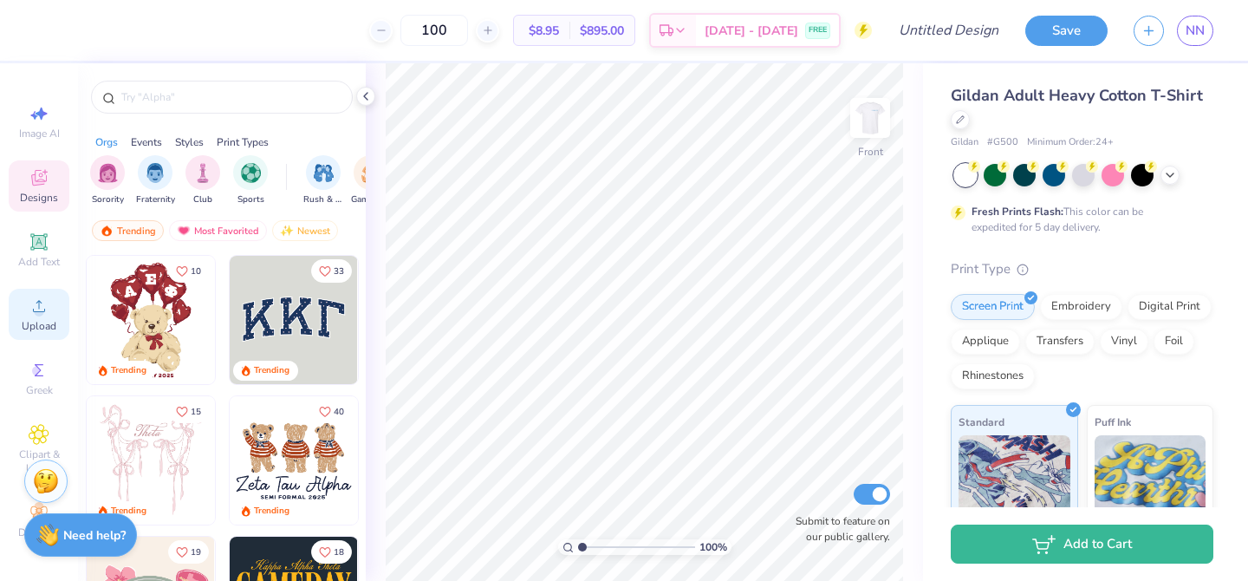
click at [48, 306] on icon at bounding box center [39, 306] width 21 height 21
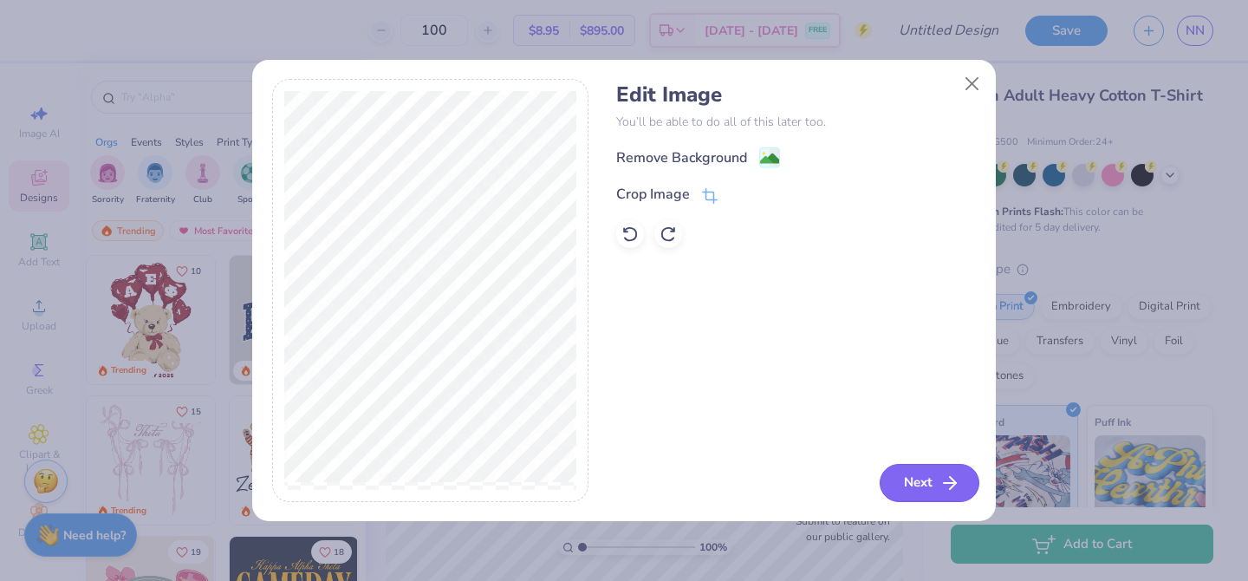
click at [934, 469] on button "Next" at bounding box center [930, 483] width 100 height 38
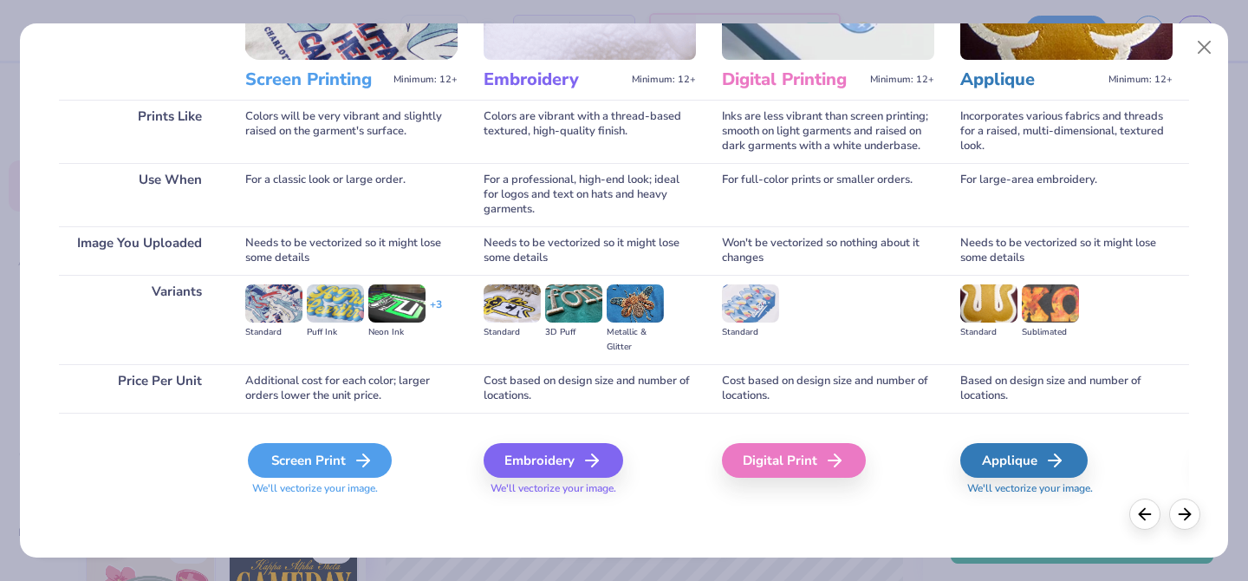
click at [306, 459] on div "Screen Print" at bounding box center [320, 460] width 144 height 35
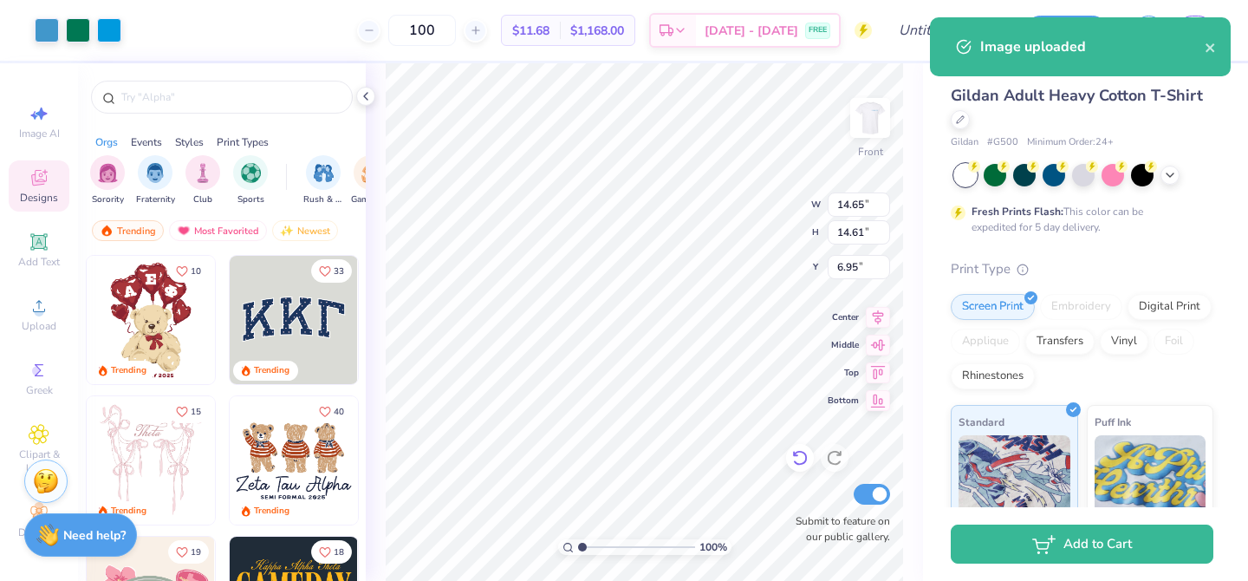
type input "12.29"
type input "12.26"
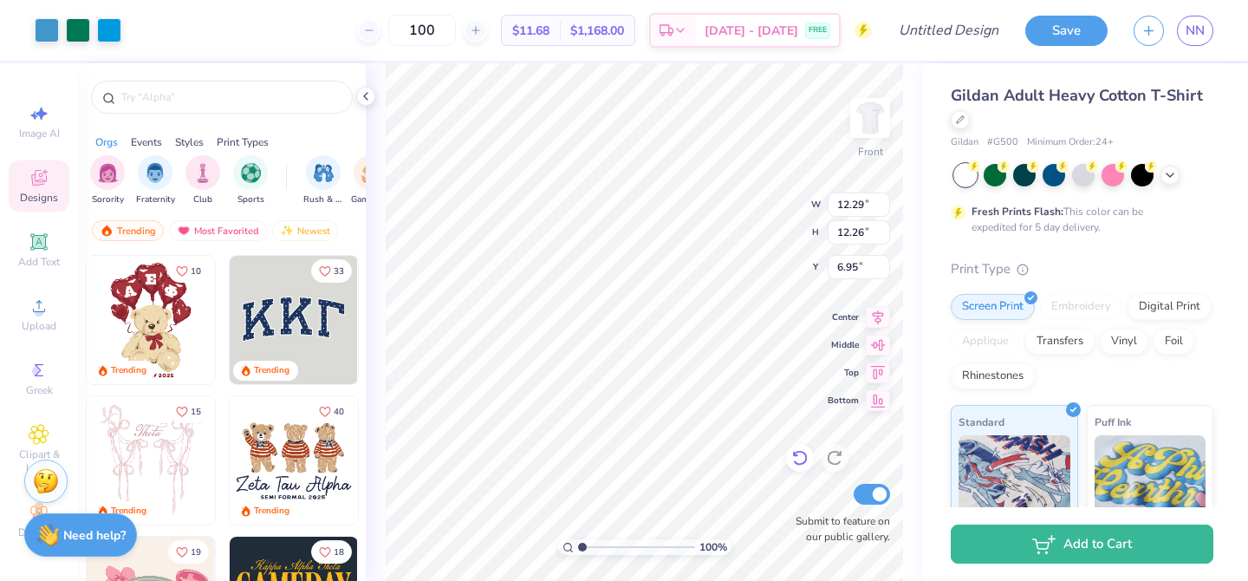
type input "5.02"
type input "5.39"
click at [360, 101] on icon at bounding box center [366, 96] width 14 height 14
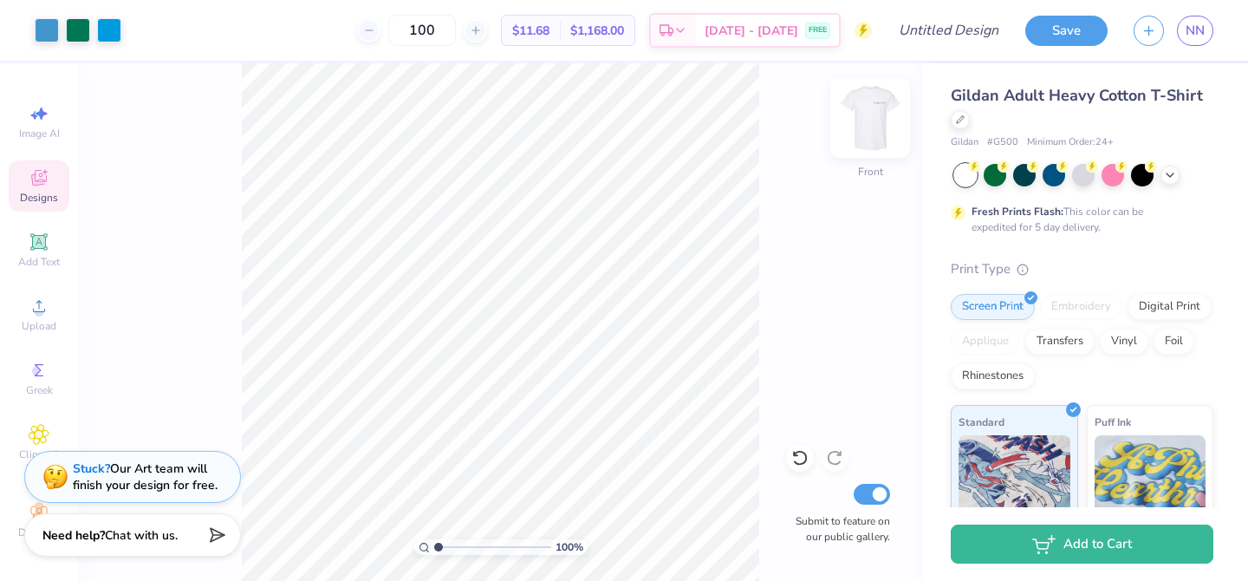
click at [870, 132] on img at bounding box center [870, 117] width 69 height 69
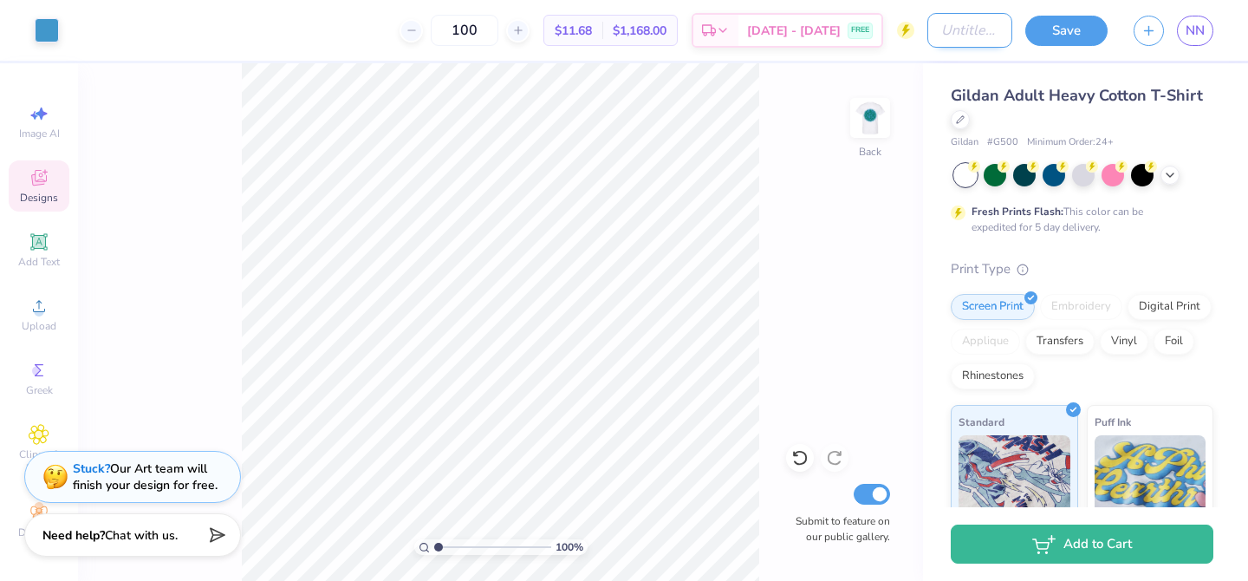
click at [929, 43] on input "Design Title" at bounding box center [970, 30] width 85 height 35
type input "BBB TShirt"
click at [1045, 39] on button "Save" at bounding box center [1067, 28] width 82 height 30
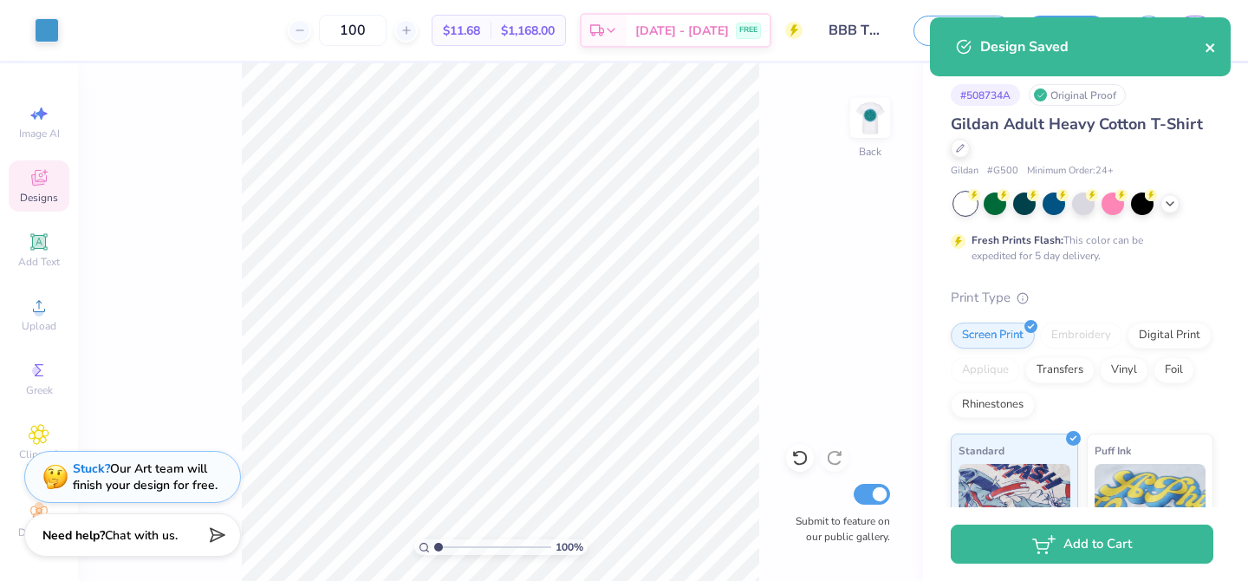
click at [1212, 47] on icon "close" at bounding box center [1210, 47] width 9 height 9
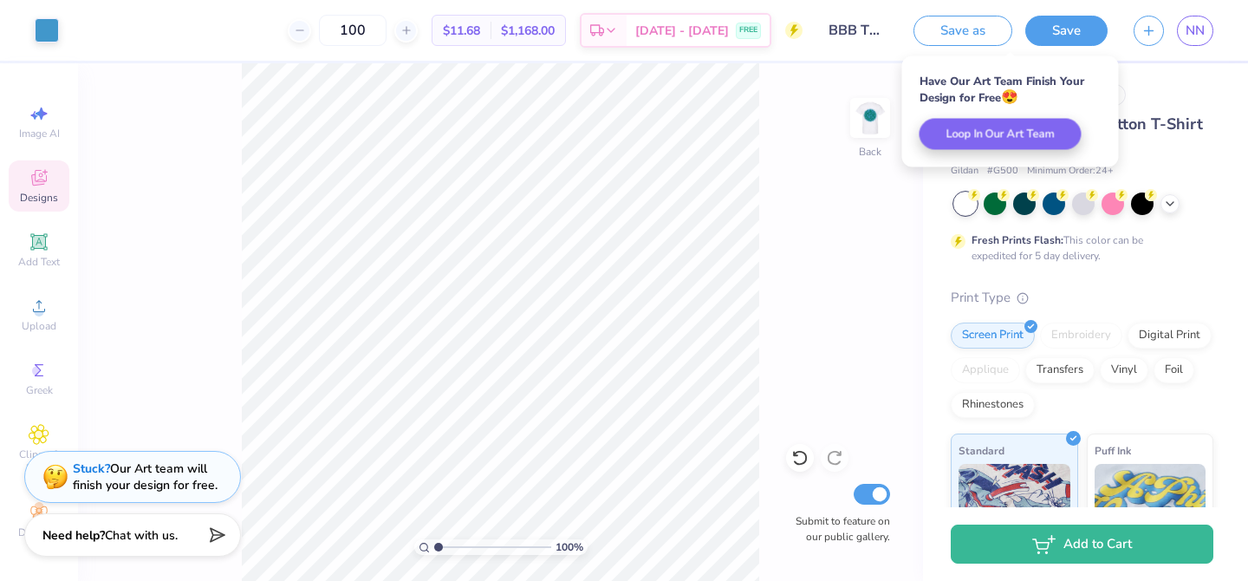
click at [1212, 75] on div "# 508734A Original Proof Gildan Adult Heavy Cotton T-Shirt Gildan # G500 Minimu…" at bounding box center [1085, 444] width 325 height 762
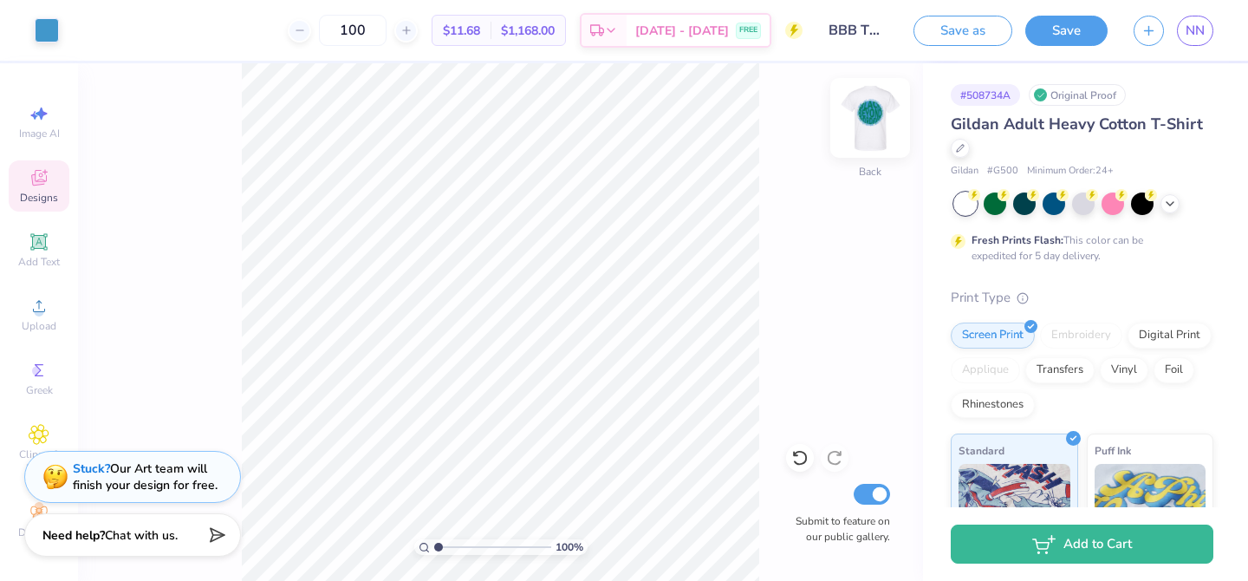
click at [865, 127] on img at bounding box center [870, 117] width 69 height 69
